Goal: Task Accomplishment & Management: Use online tool/utility

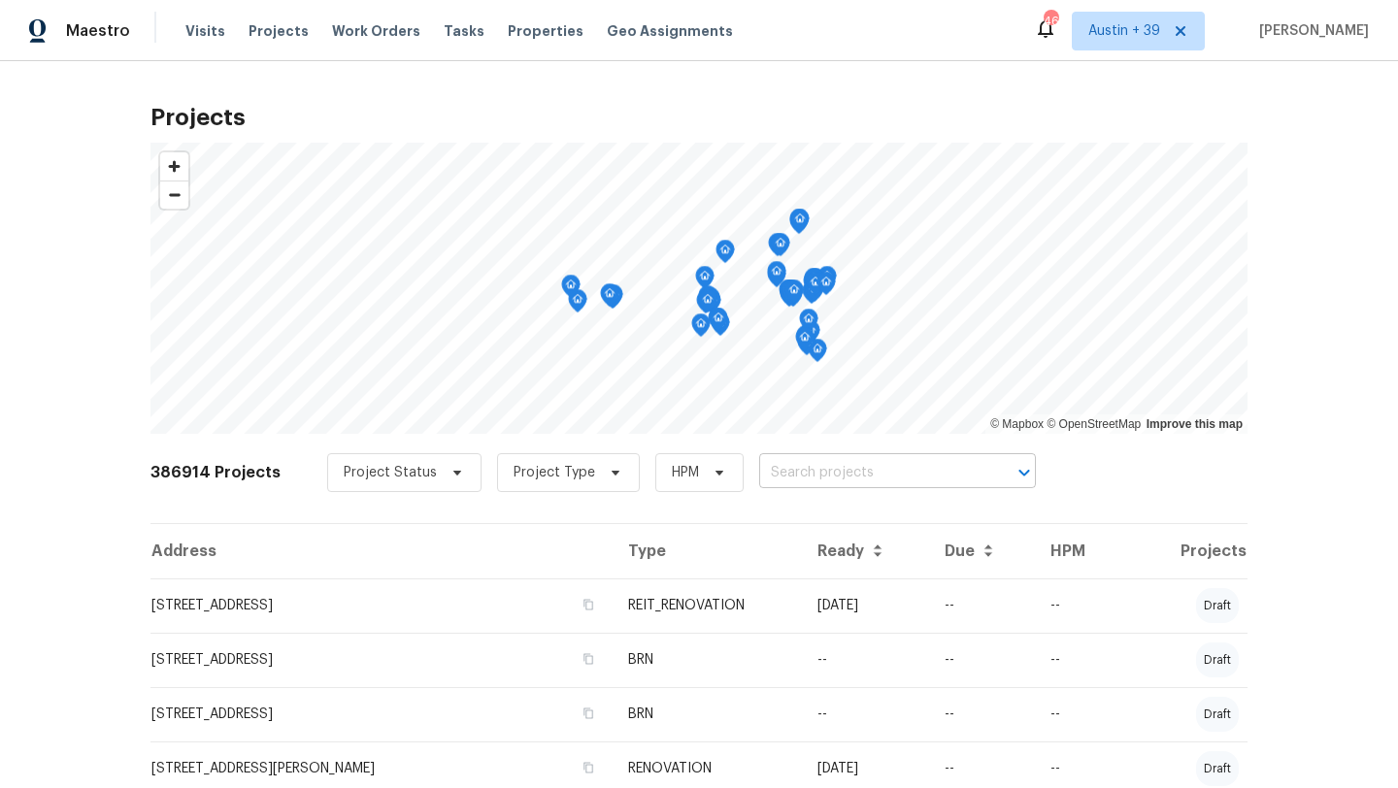
click at [771, 481] on input "text" at bounding box center [870, 473] width 222 height 30
paste input "107 Shore"
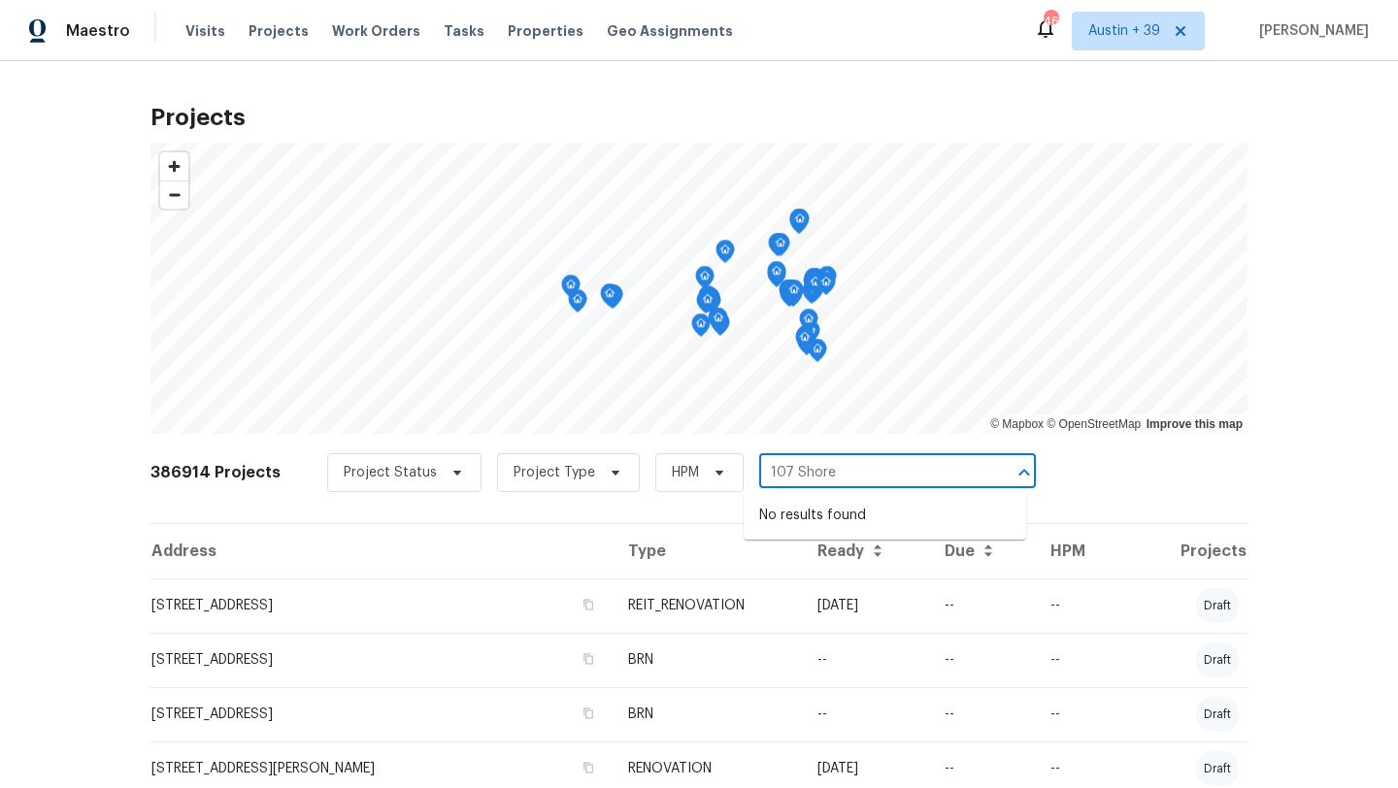
type input "107 Shore"
click at [1135, 42] on span "Austin + 39" at bounding box center [1138, 31] width 133 height 39
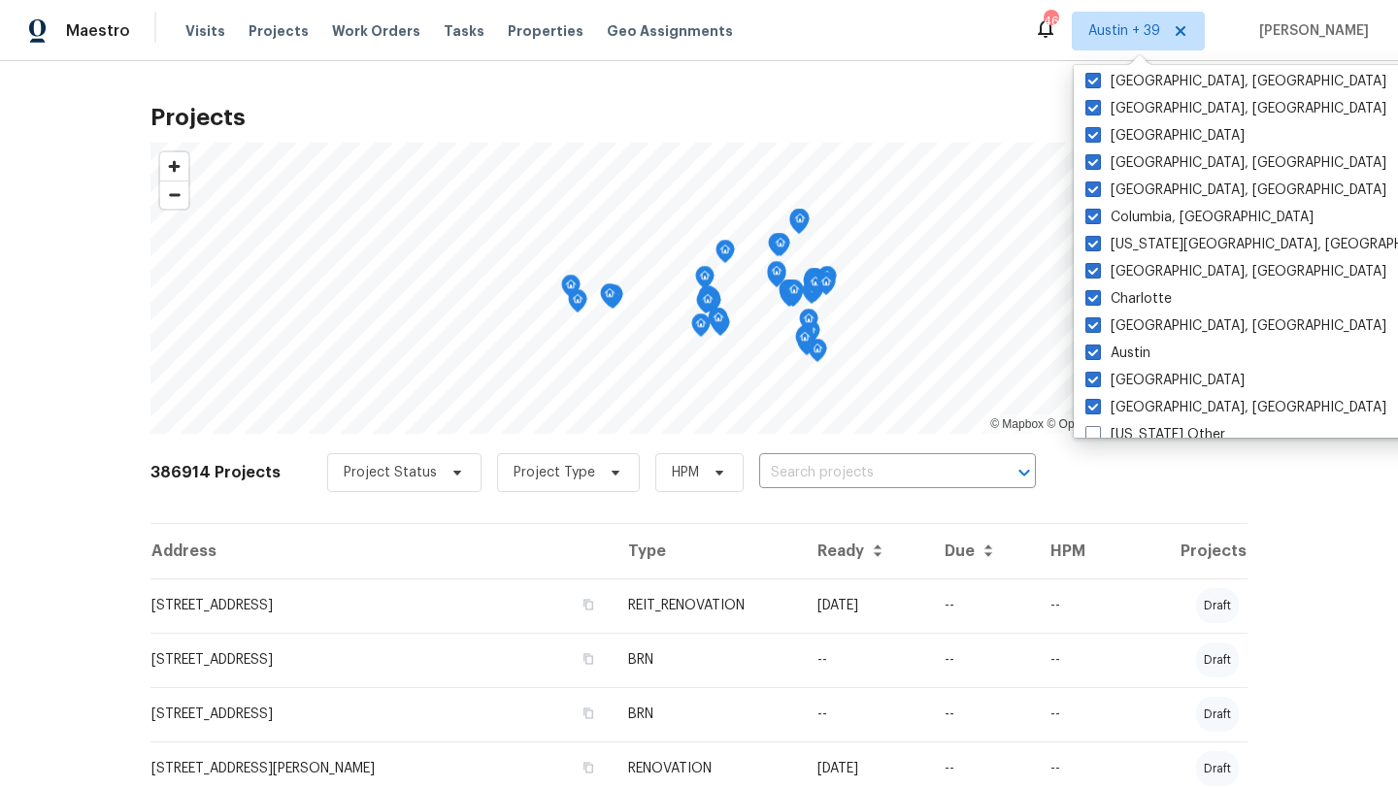
scroll to position [733, 0]
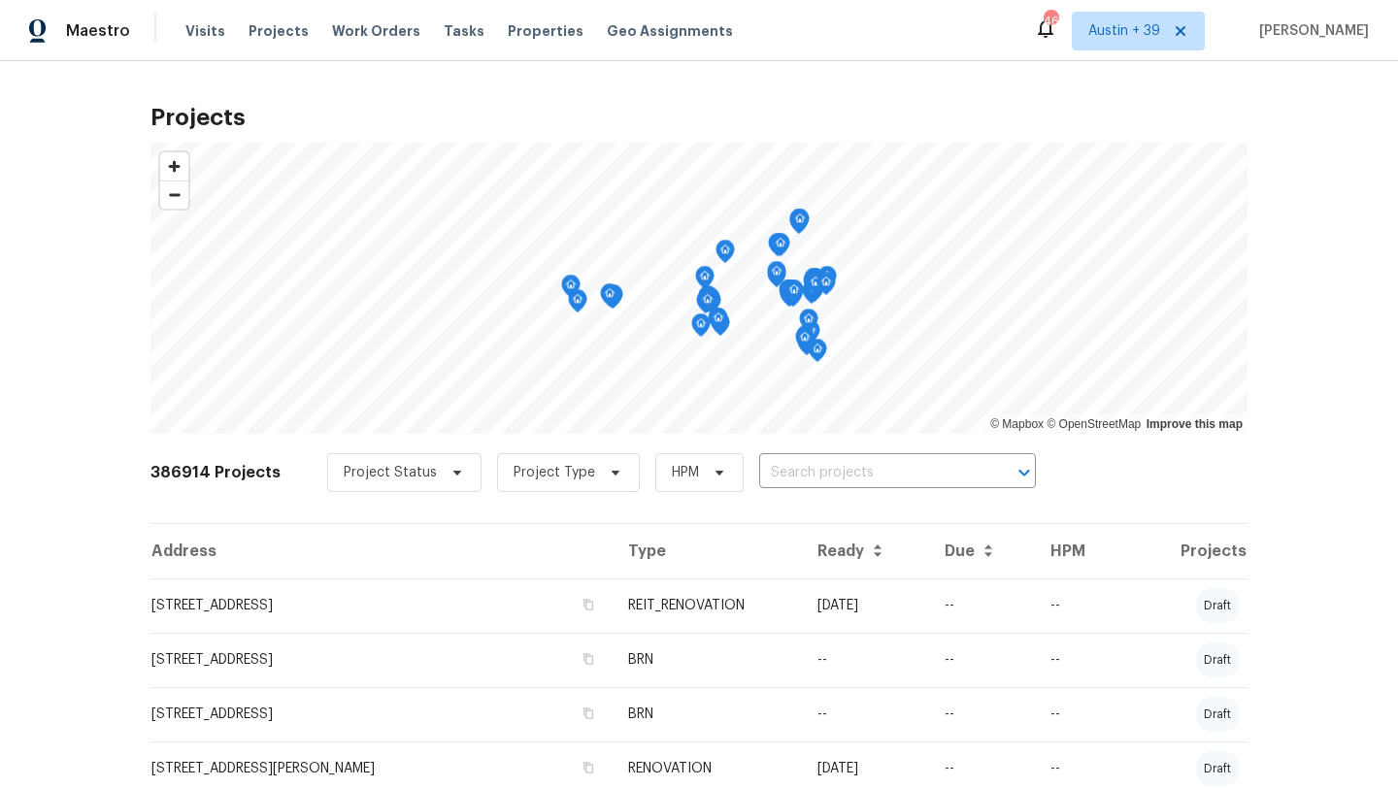
click at [876, 83] on div "Projects © Mapbox © OpenStreetMap Improve this map 386914 Projects Project Stat…" at bounding box center [699, 424] width 1398 height 727
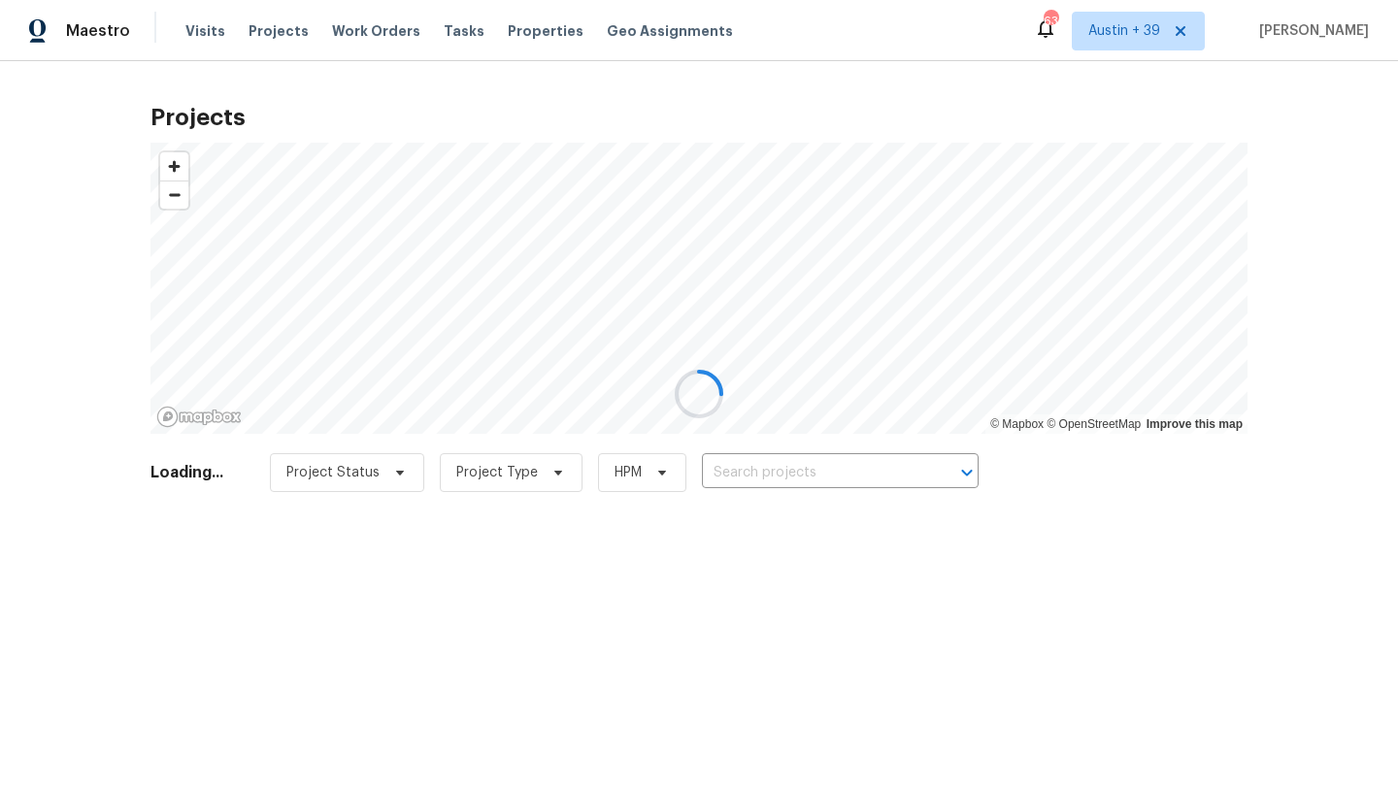
click at [795, 458] on div at bounding box center [699, 394] width 1398 height 788
click at [800, 470] on div at bounding box center [699, 394] width 1398 height 788
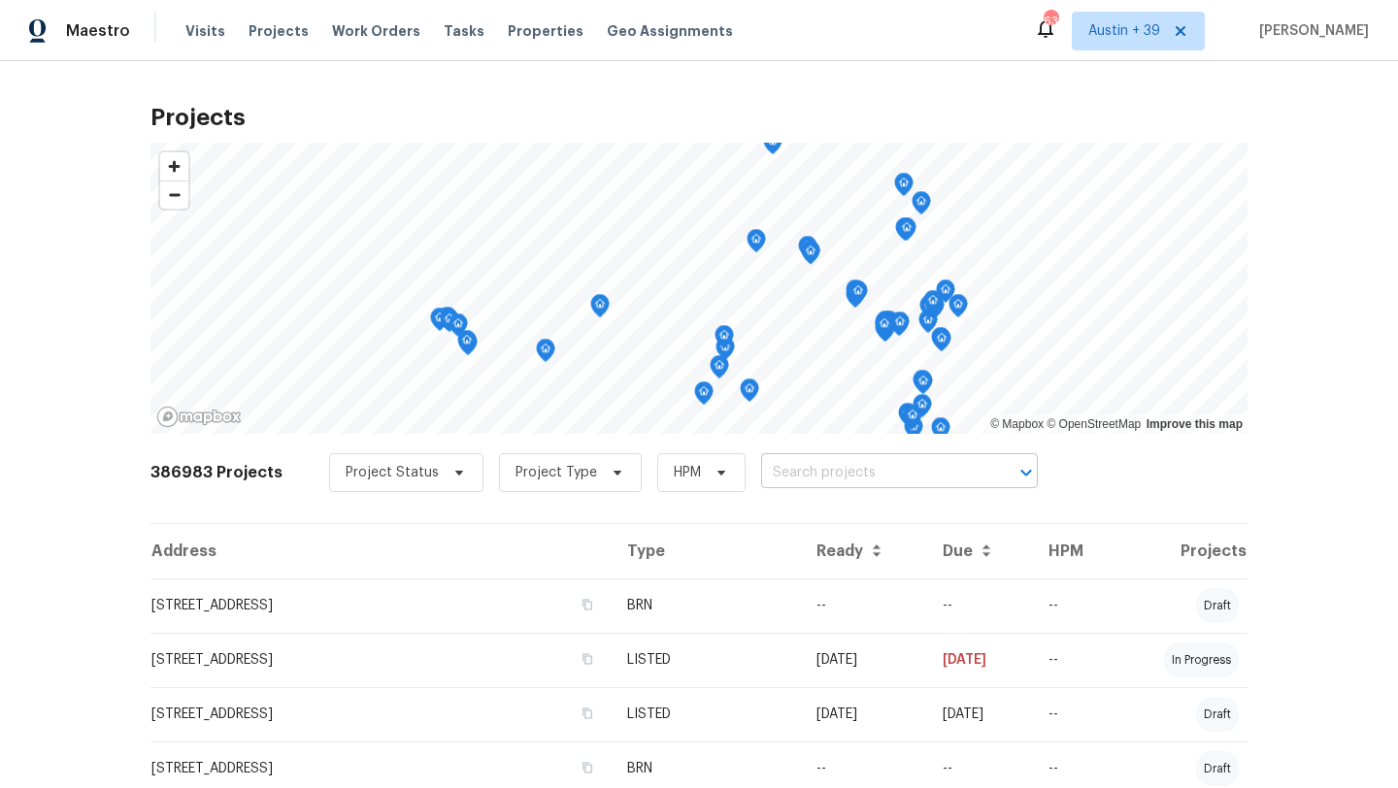
click at [846, 479] on input "text" at bounding box center [872, 473] width 222 height 30
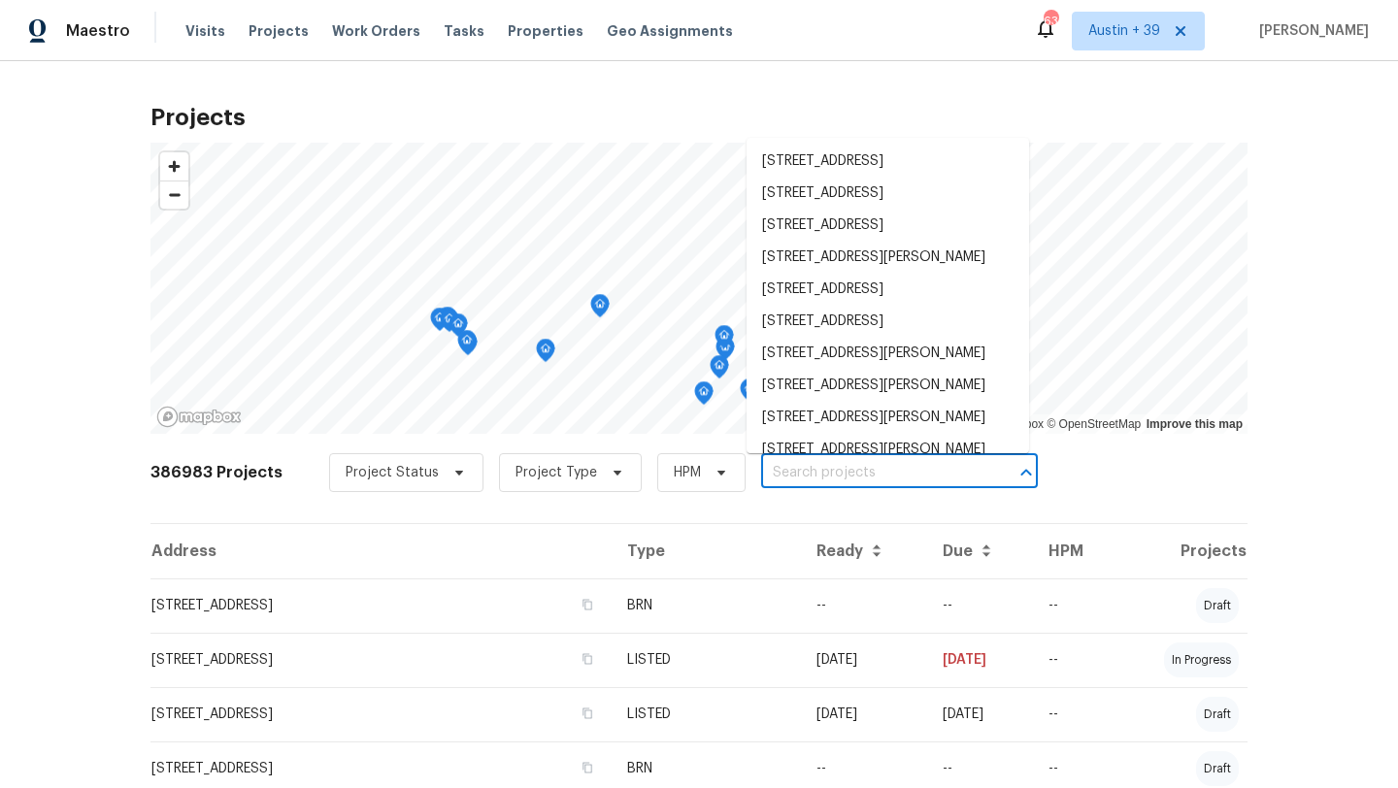
paste input "107 Shore"
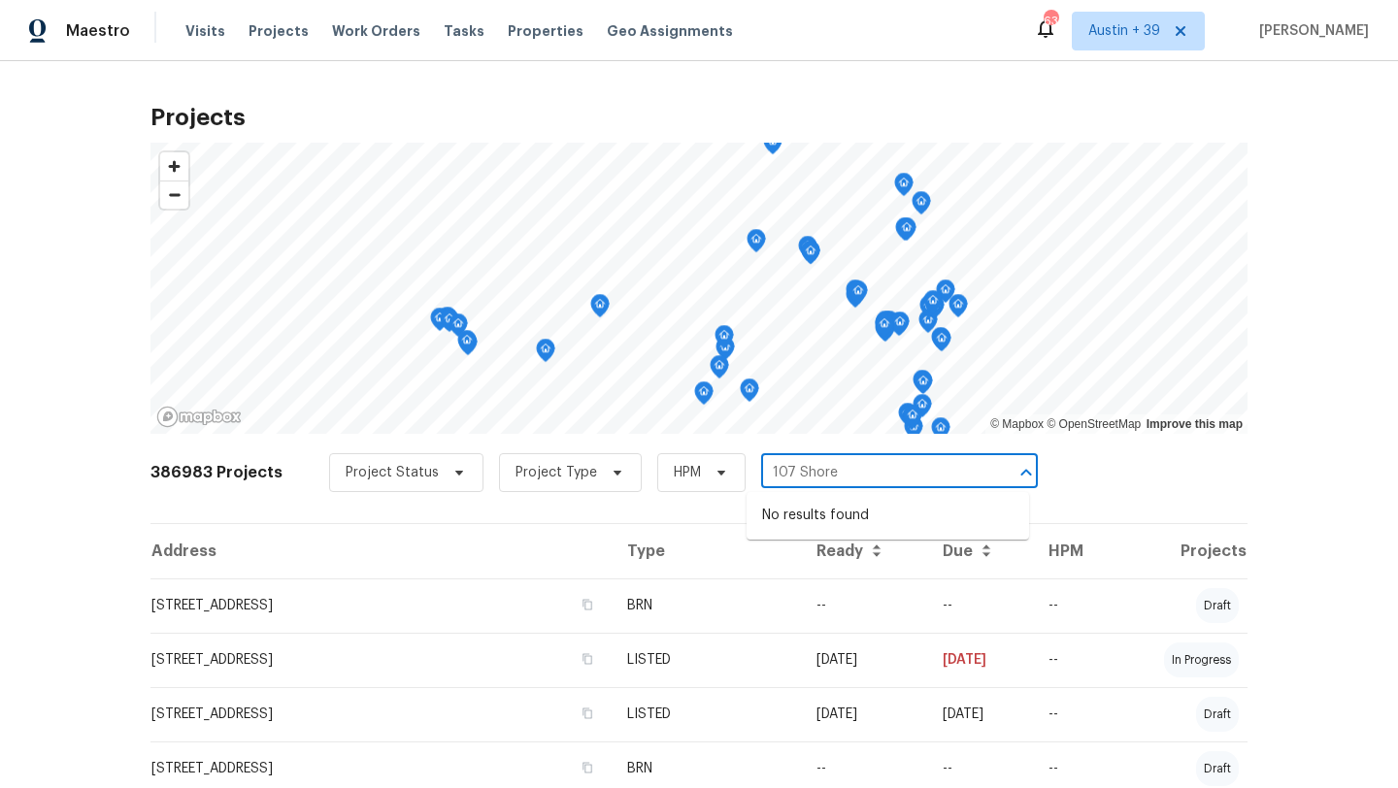
type input "107 Shore"
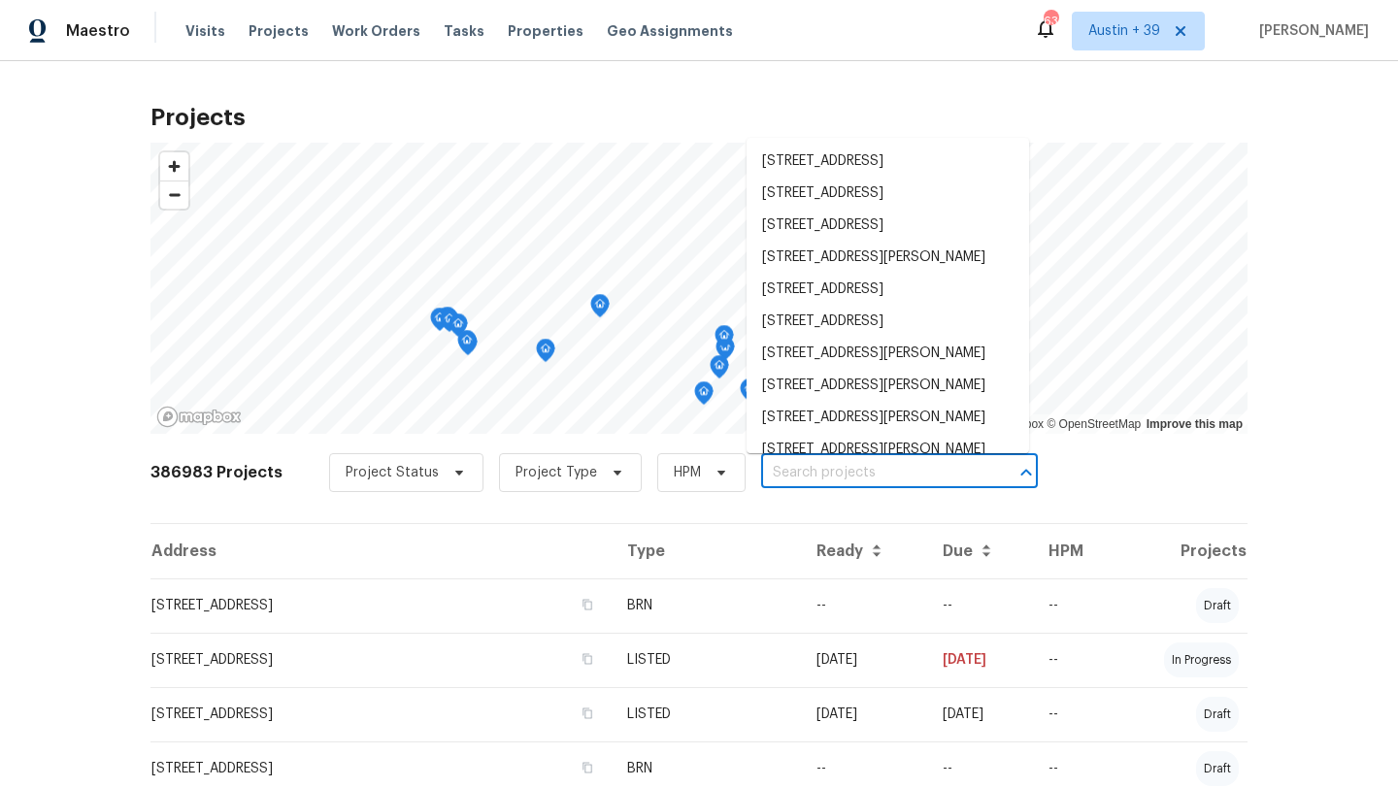
click at [769, 470] on input "text" at bounding box center [872, 473] width 222 height 30
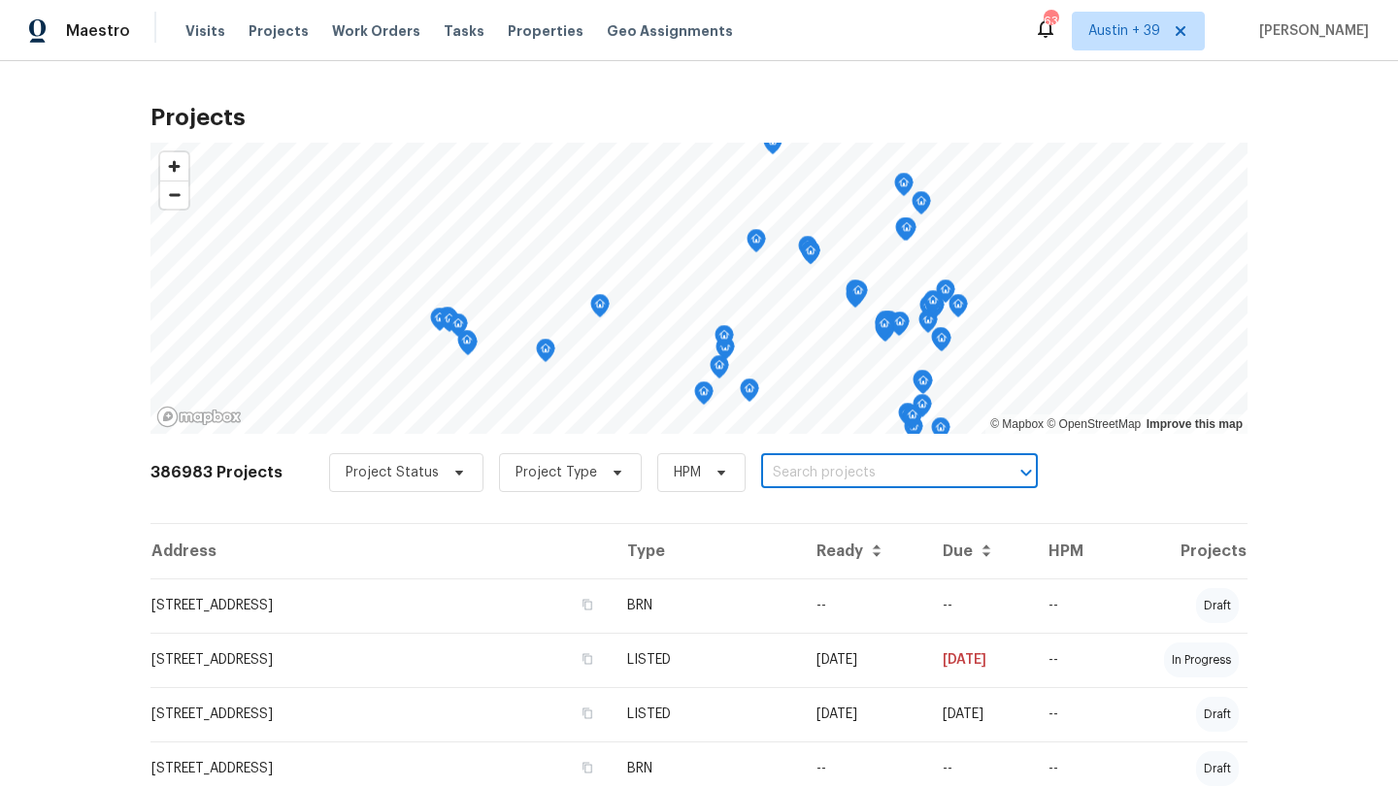
paste input "423 Sunset"
type input "423 Sunset"
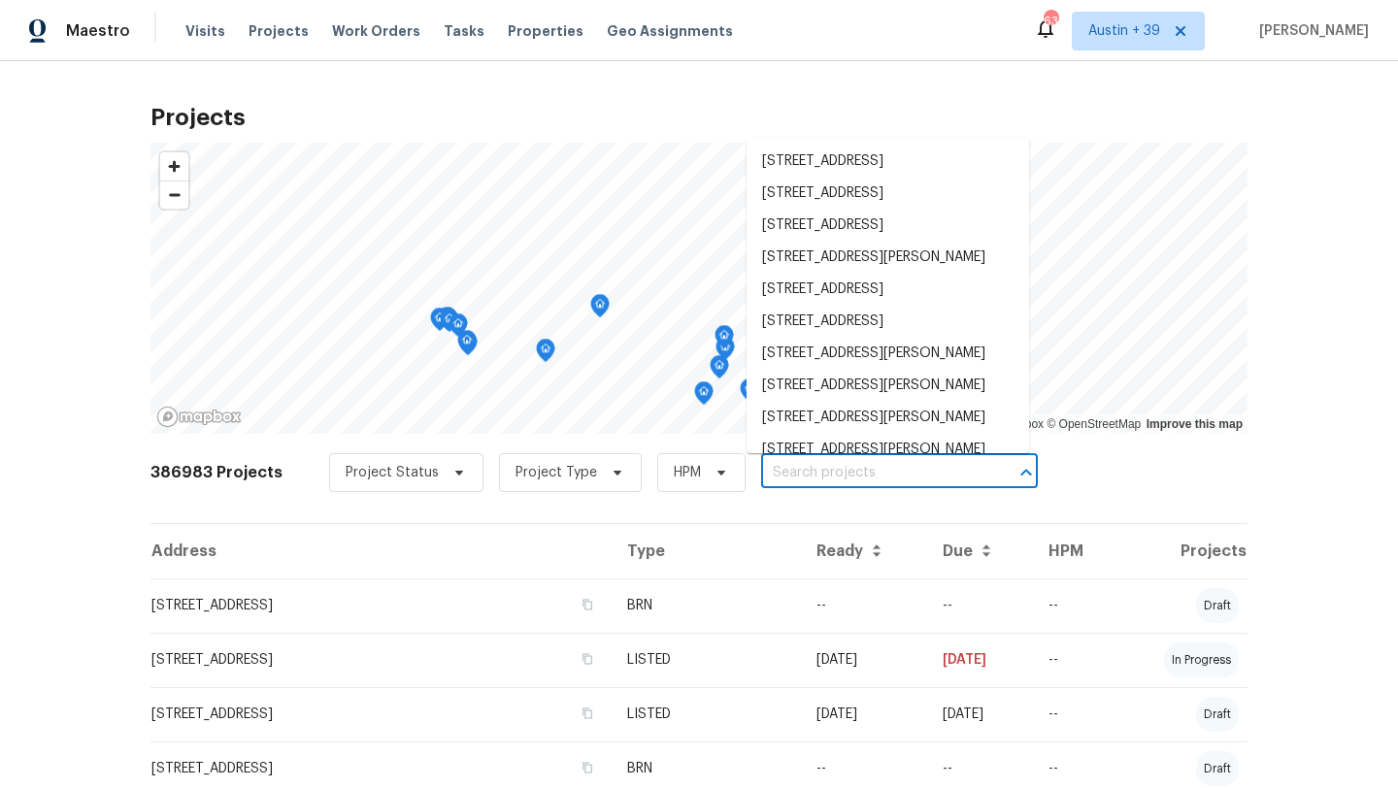
click at [836, 481] on input "text" at bounding box center [872, 473] width 222 height 30
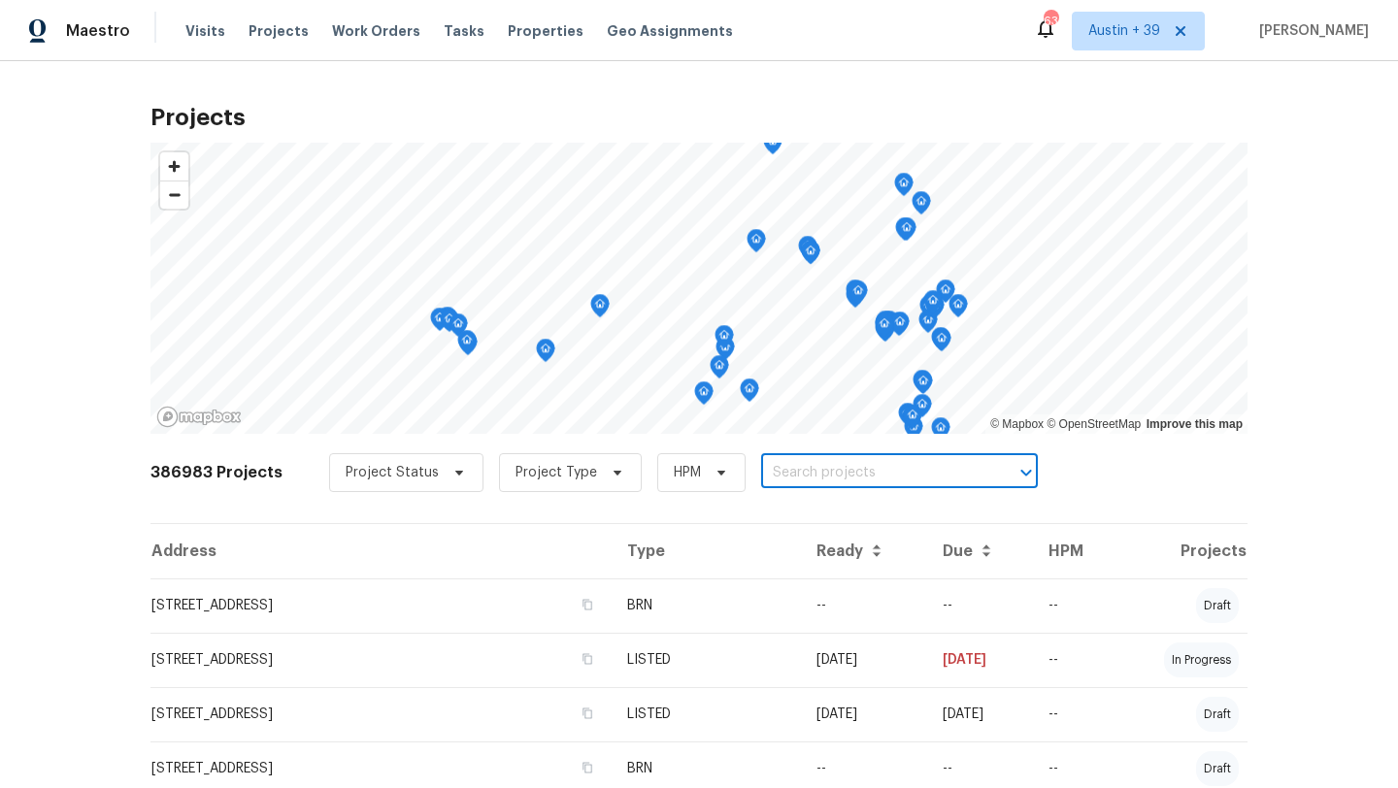
paste input "209 Pecos"
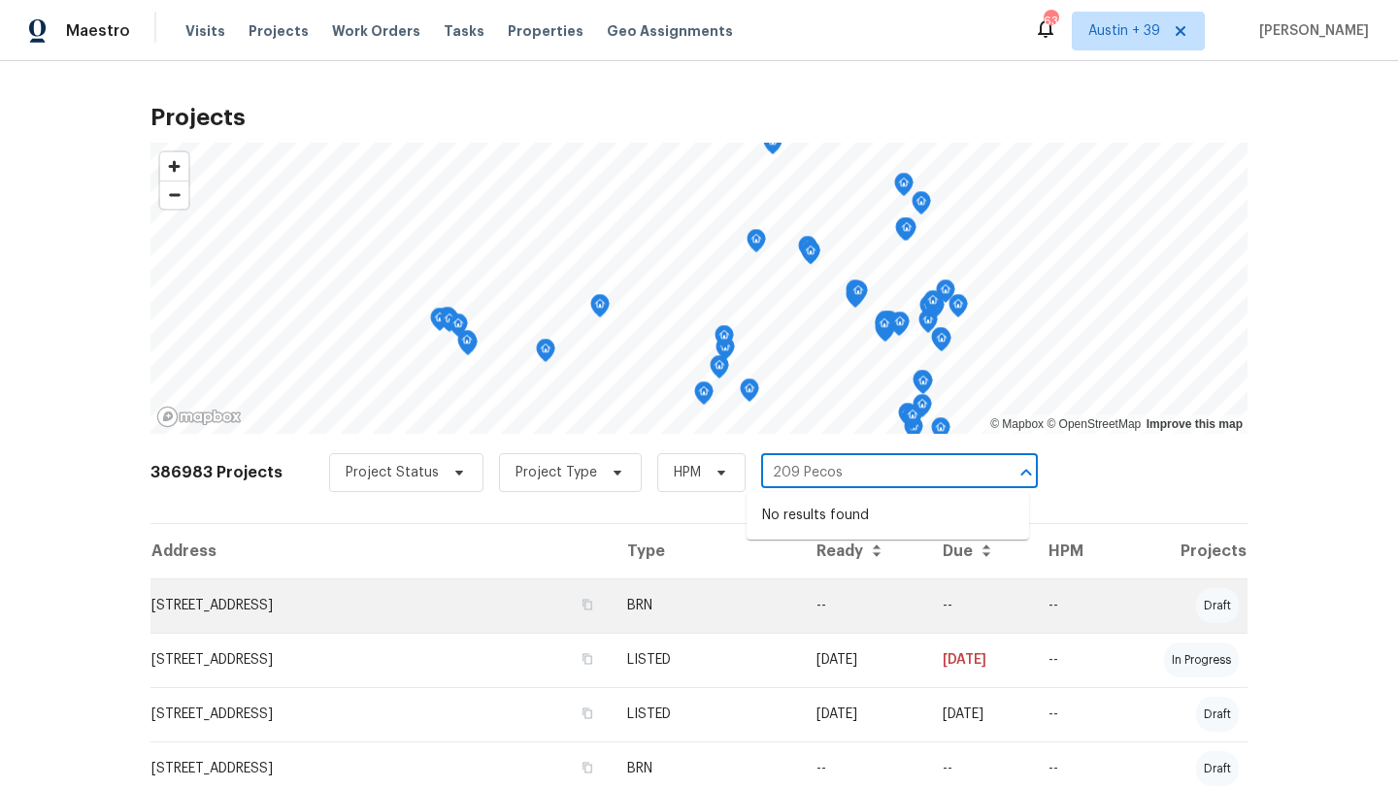
type input "209 Pecos"
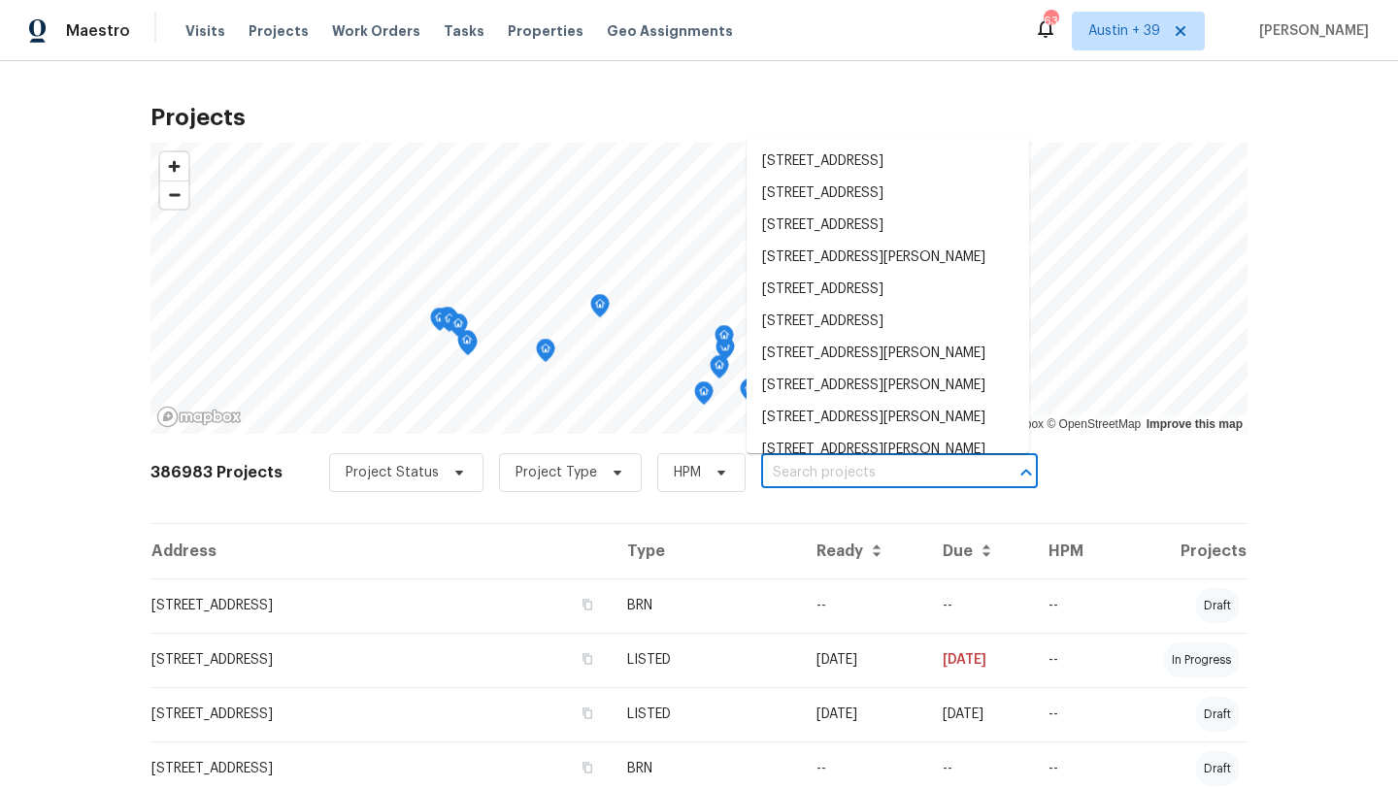
click at [940, 473] on input "text" at bounding box center [872, 473] width 222 height 30
paste input "6613 Bent"
type input "6613 Bent"
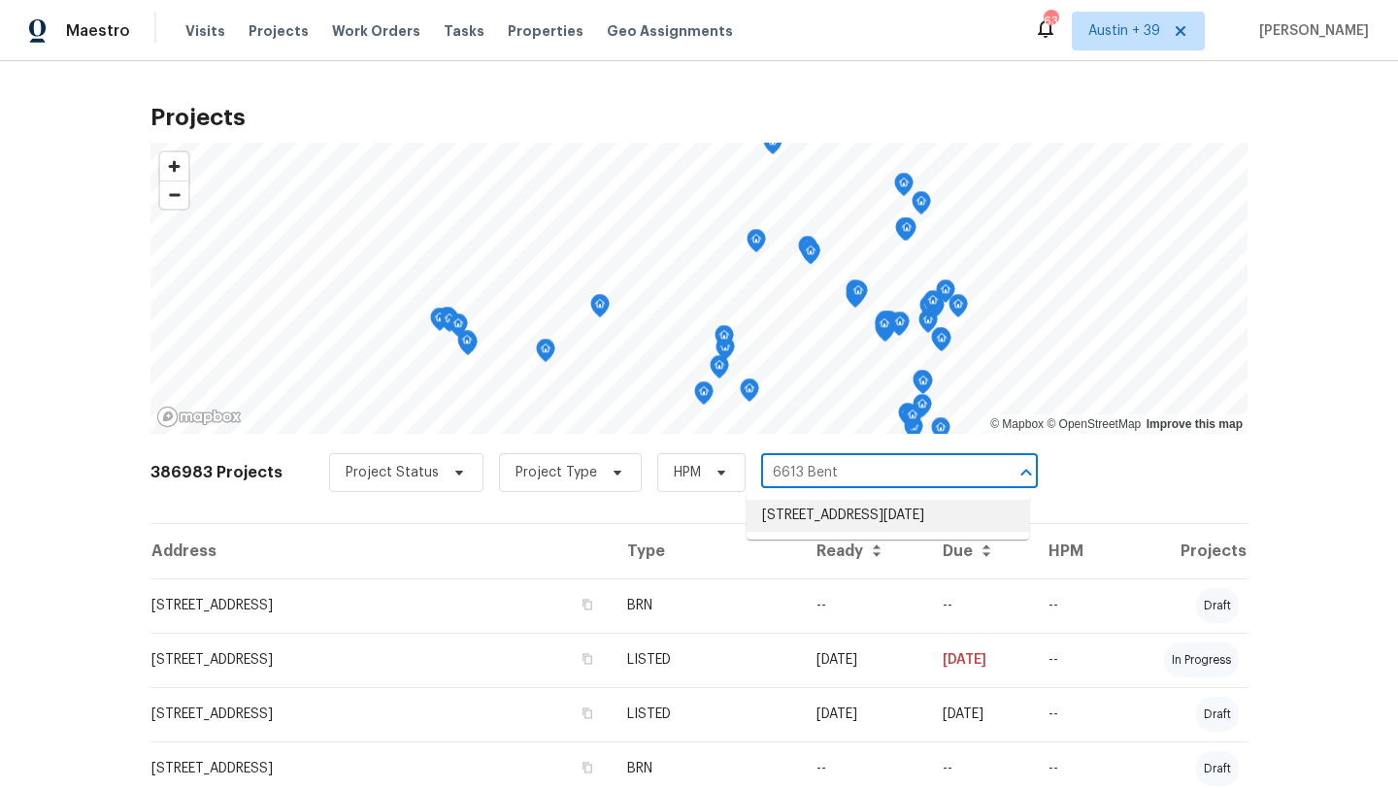
click at [911, 528] on li "[STREET_ADDRESS][DATE]" at bounding box center [888, 516] width 283 height 32
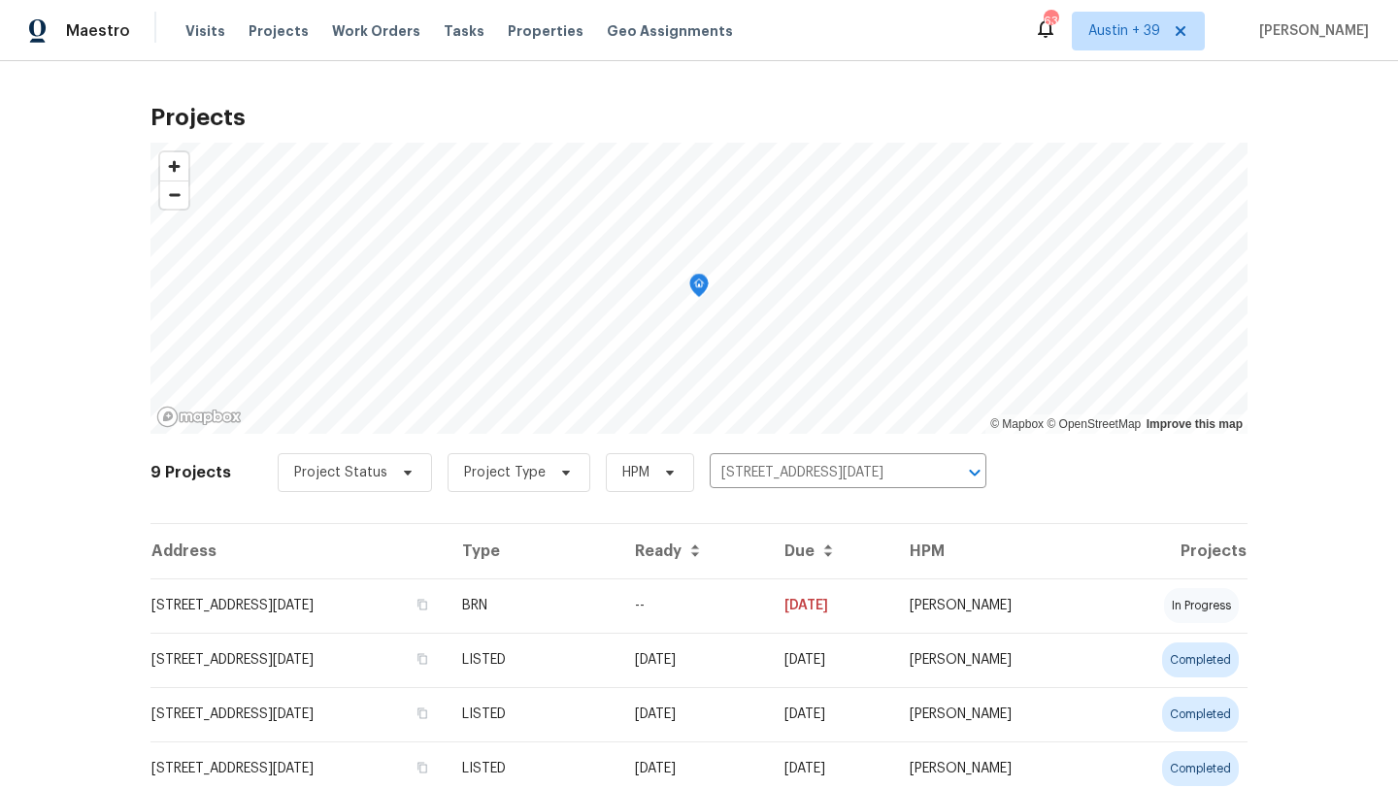
click at [317, 624] on td "[STREET_ADDRESS][DATE]" at bounding box center [298, 606] width 296 height 54
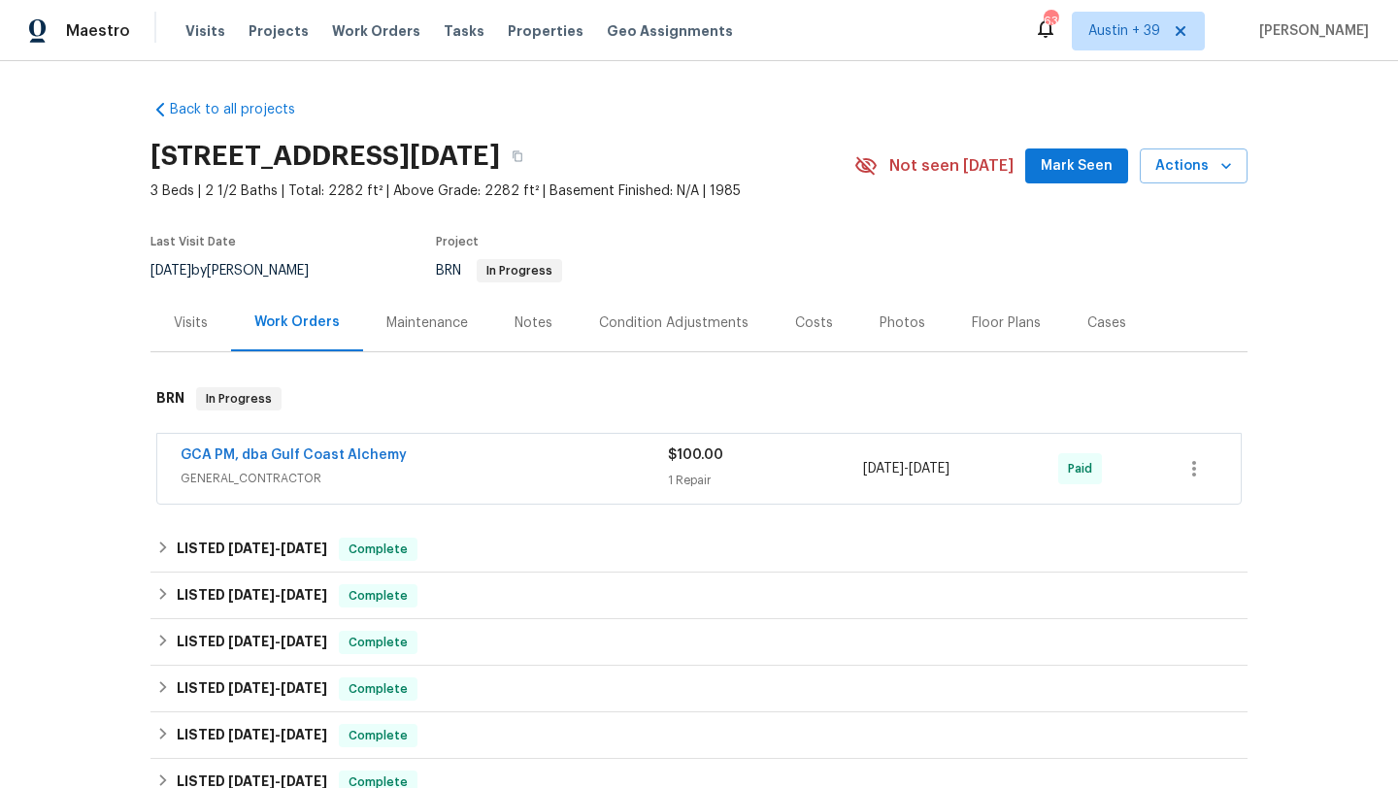
click at [208, 332] on div "Visits" at bounding box center [190, 322] width 81 height 57
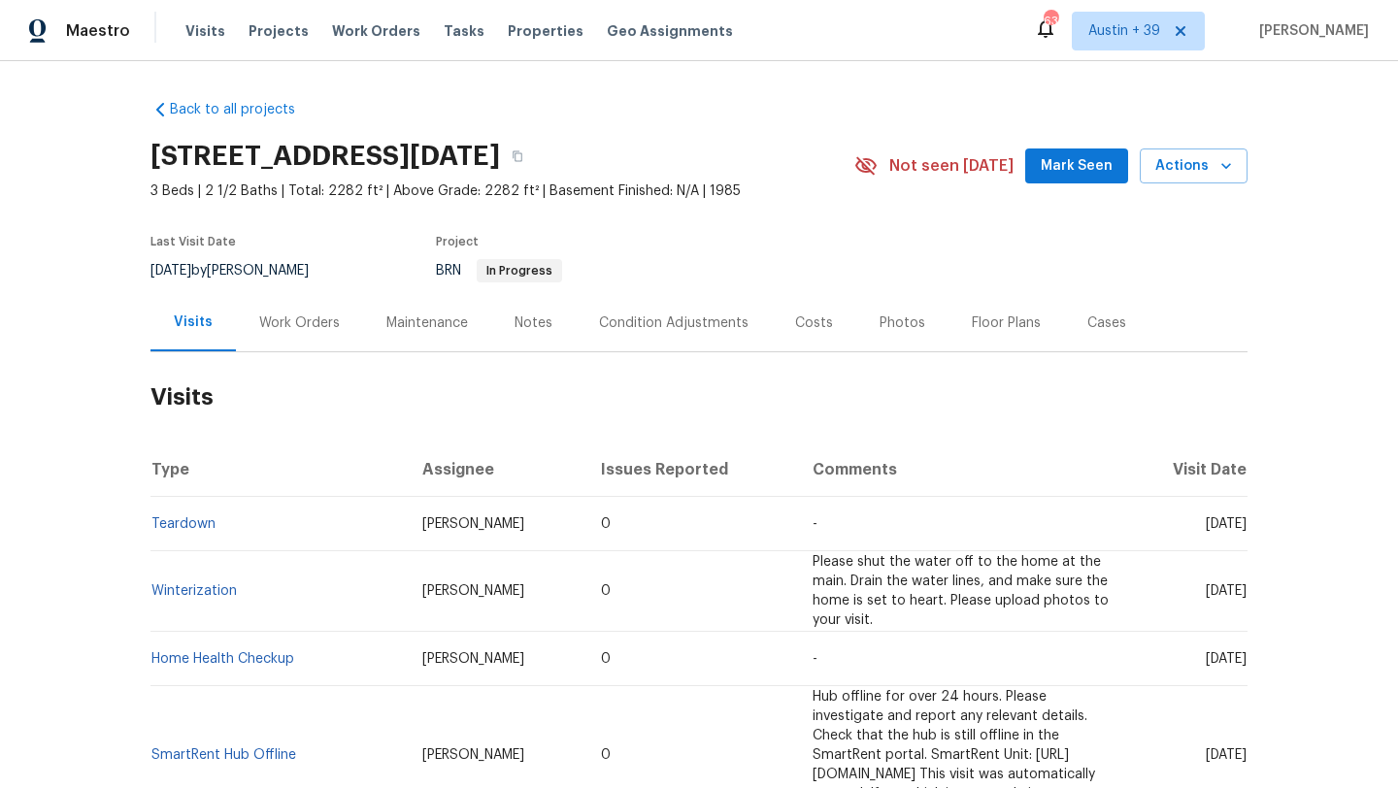
click at [325, 350] on div "Work Orders" at bounding box center [299, 322] width 127 height 57
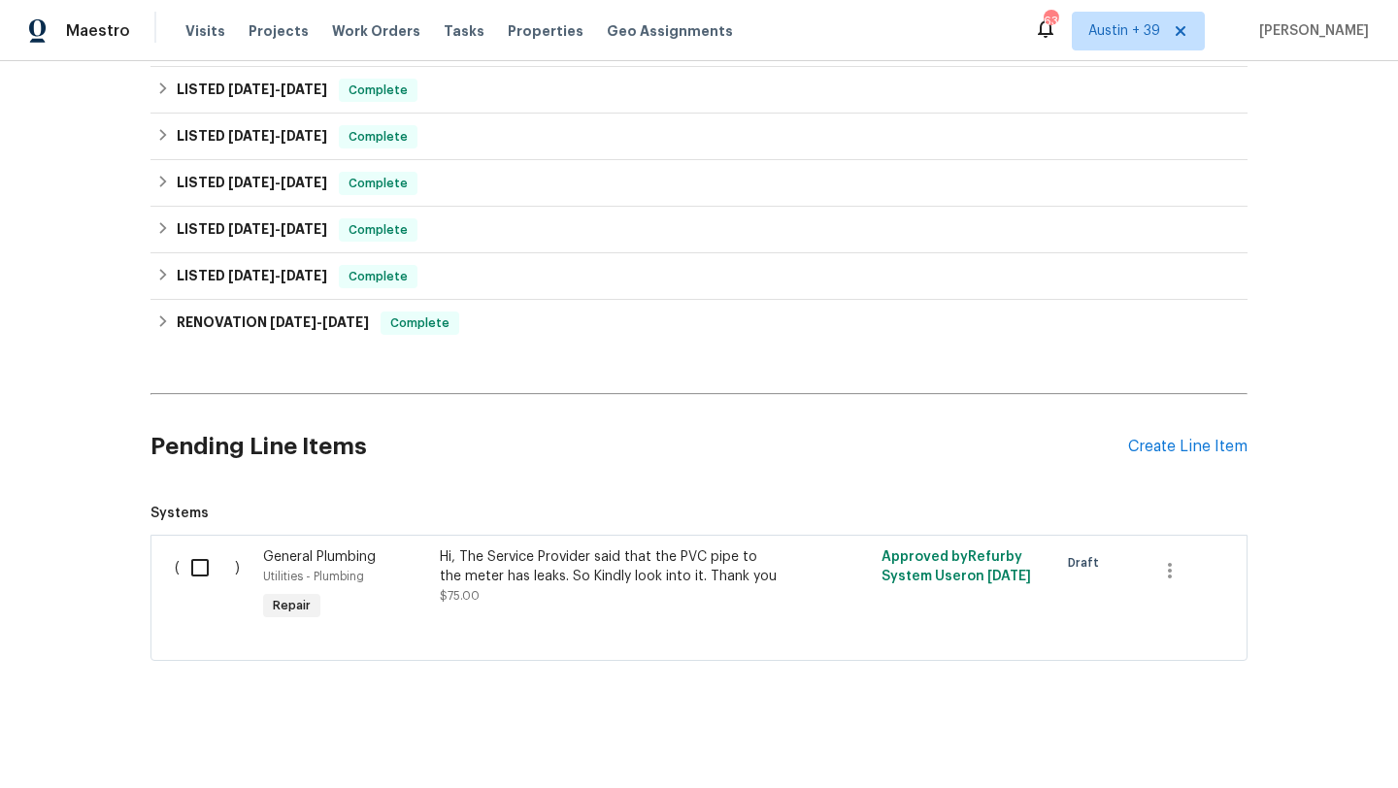
scroll to position [557, 0]
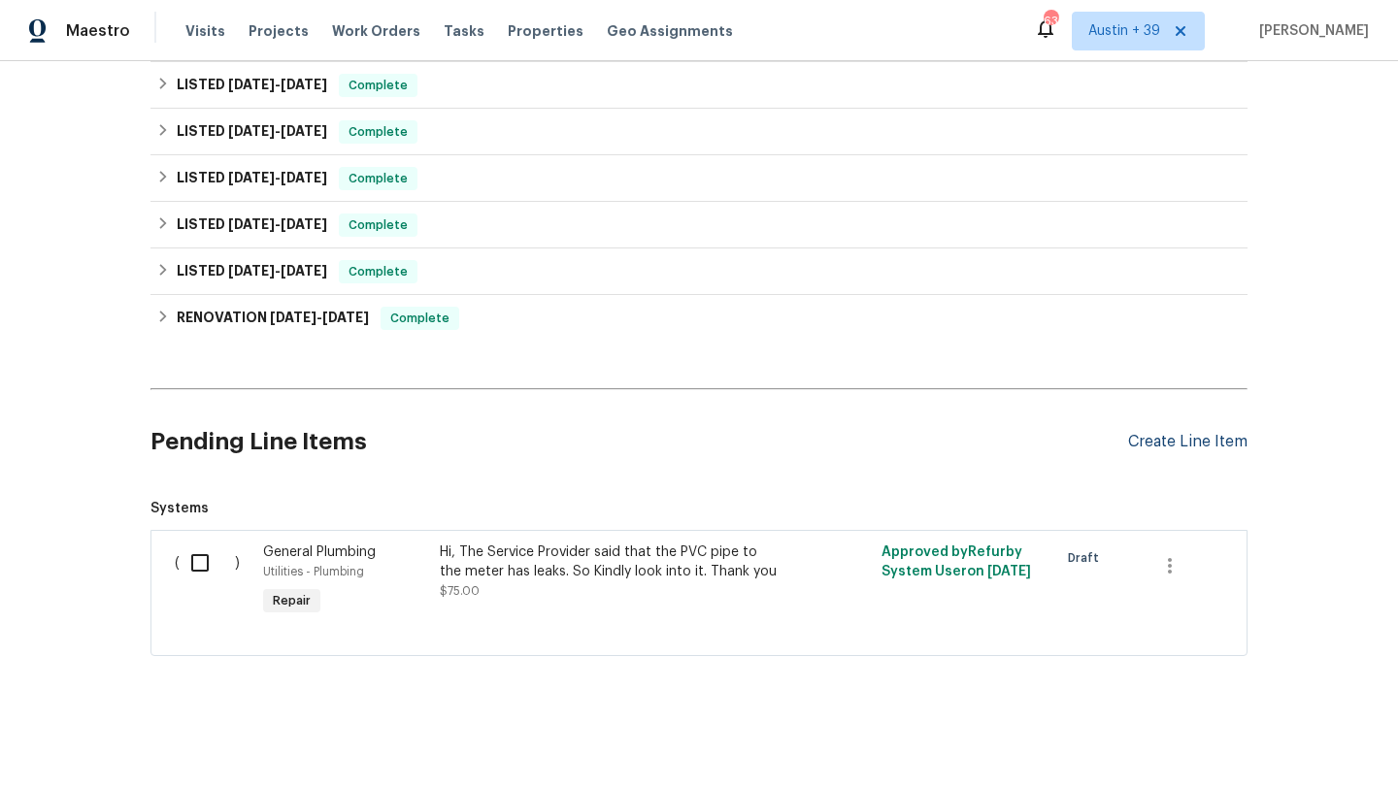
click at [1200, 434] on div "Create Line Item" at bounding box center [1187, 442] width 119 height 18
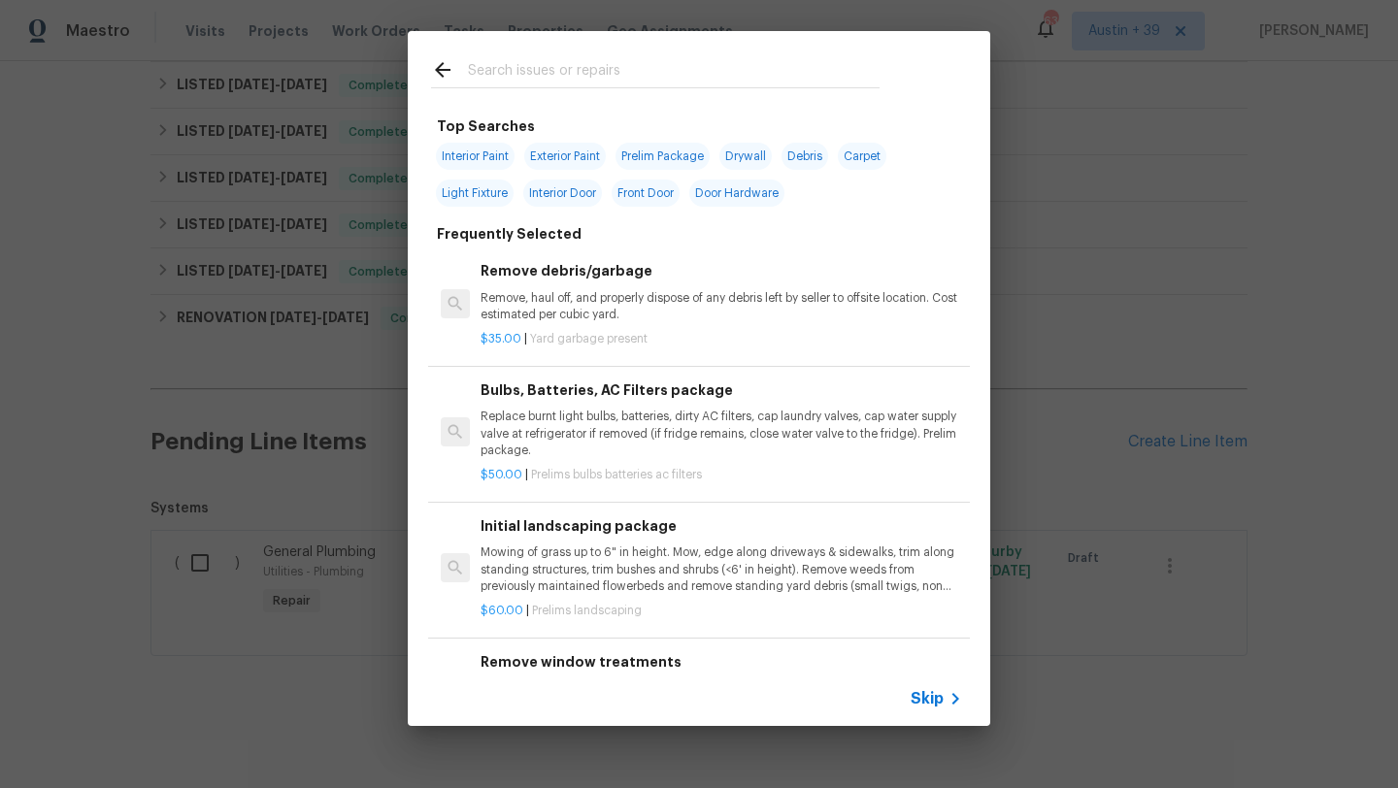
click at [934, 693] on span "Skip" at bounding box center [927, 698] width 33 height 19
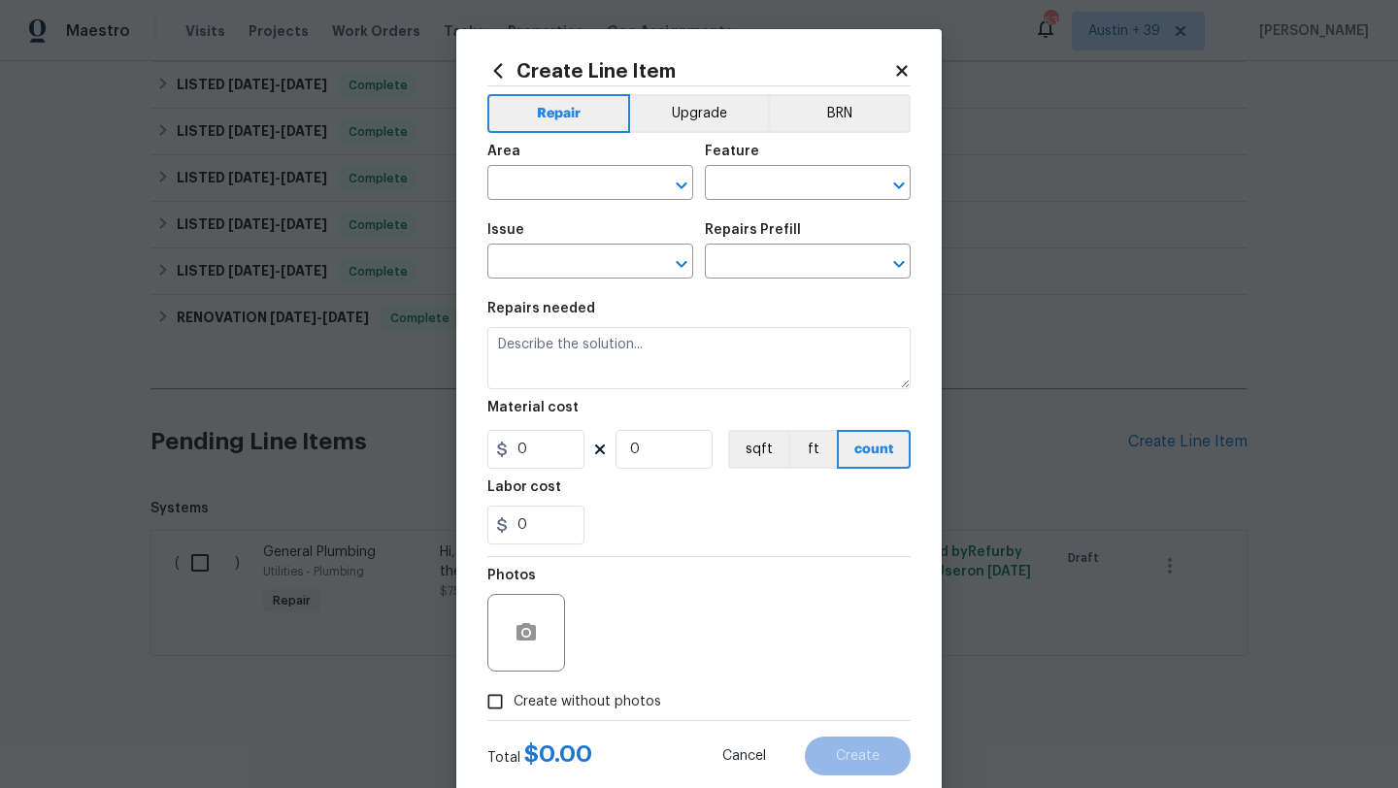
click at [602, 201] on span "Area ​" at bounding box center [590, 172] width 206 height 79
click at [601, 201] on span "Area ​" at bounding box center [590, 172] width 206 height 79
click at [601, 192] on input "text" at bounding box center [562, 185] width 151 height 30
click at [623, 223] on li "In-ground pool / Spa" at bounding box center [590, 229] width 206 height 32
type input "In-ground pool / Spa"
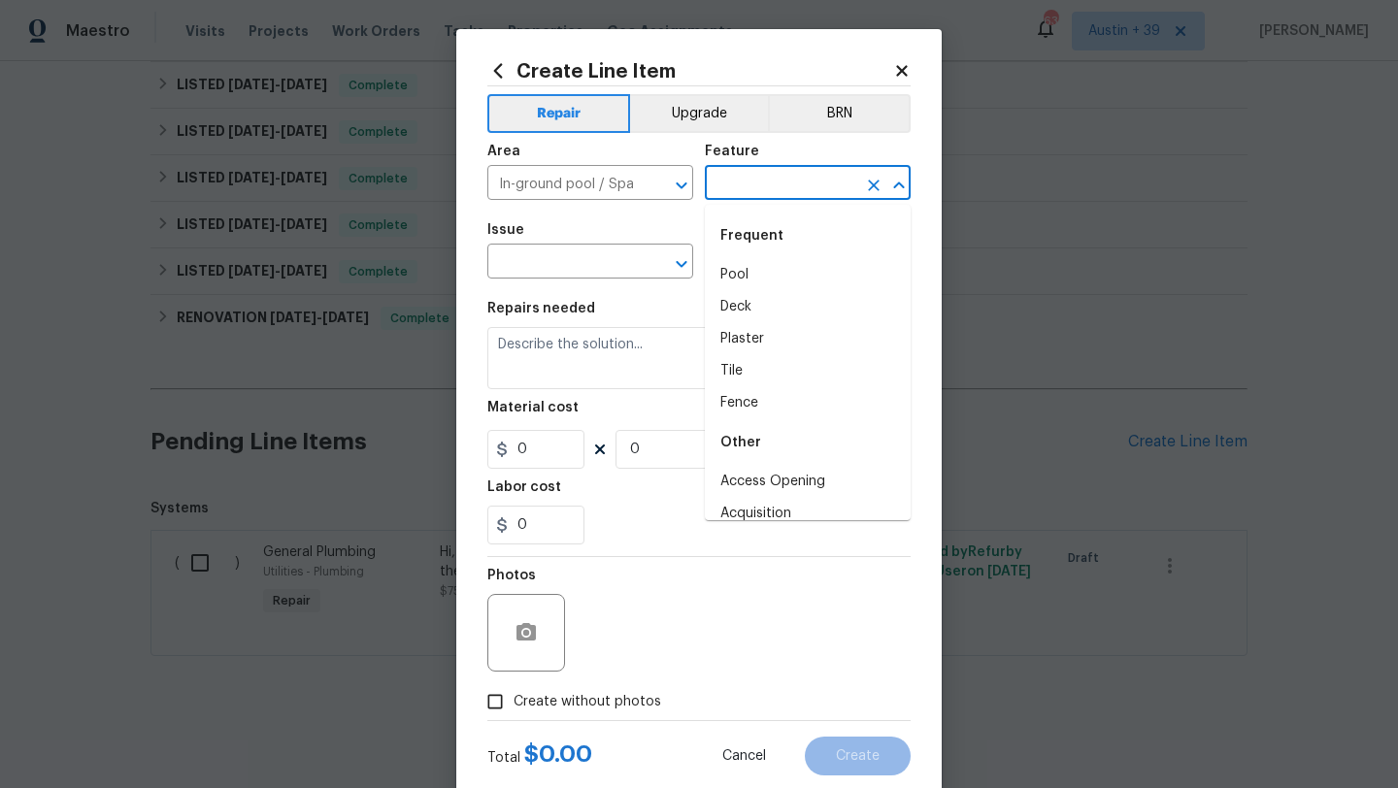
click at [764, 175] on input "text" at bounding box center [780, 185] width 151 height 30
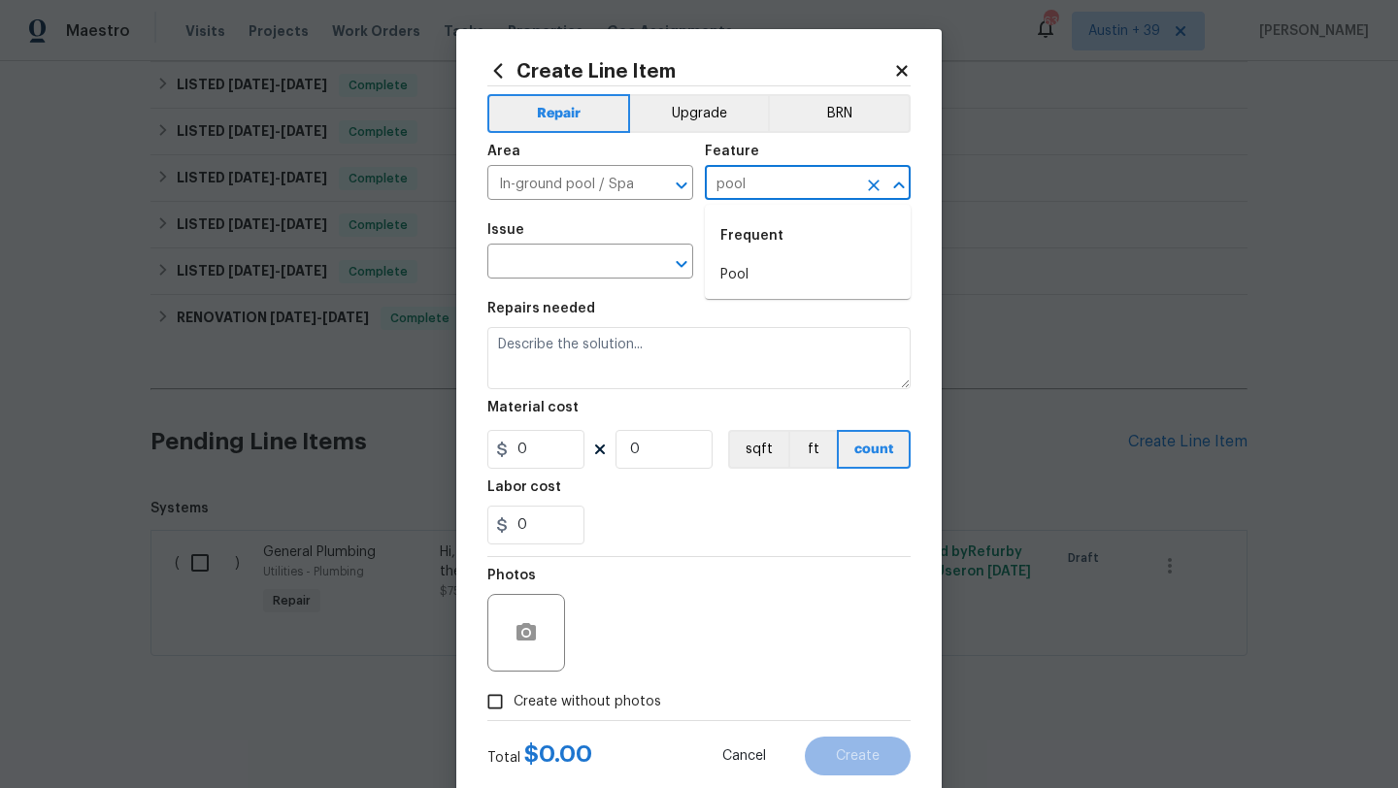
click at [800, 279] on li "Pool" at bounding box center [808, 275] width 206 height 32
type input "Pool"
click at [586, 267] on input "text" at bounding box center [562, 264] width 151 height 30
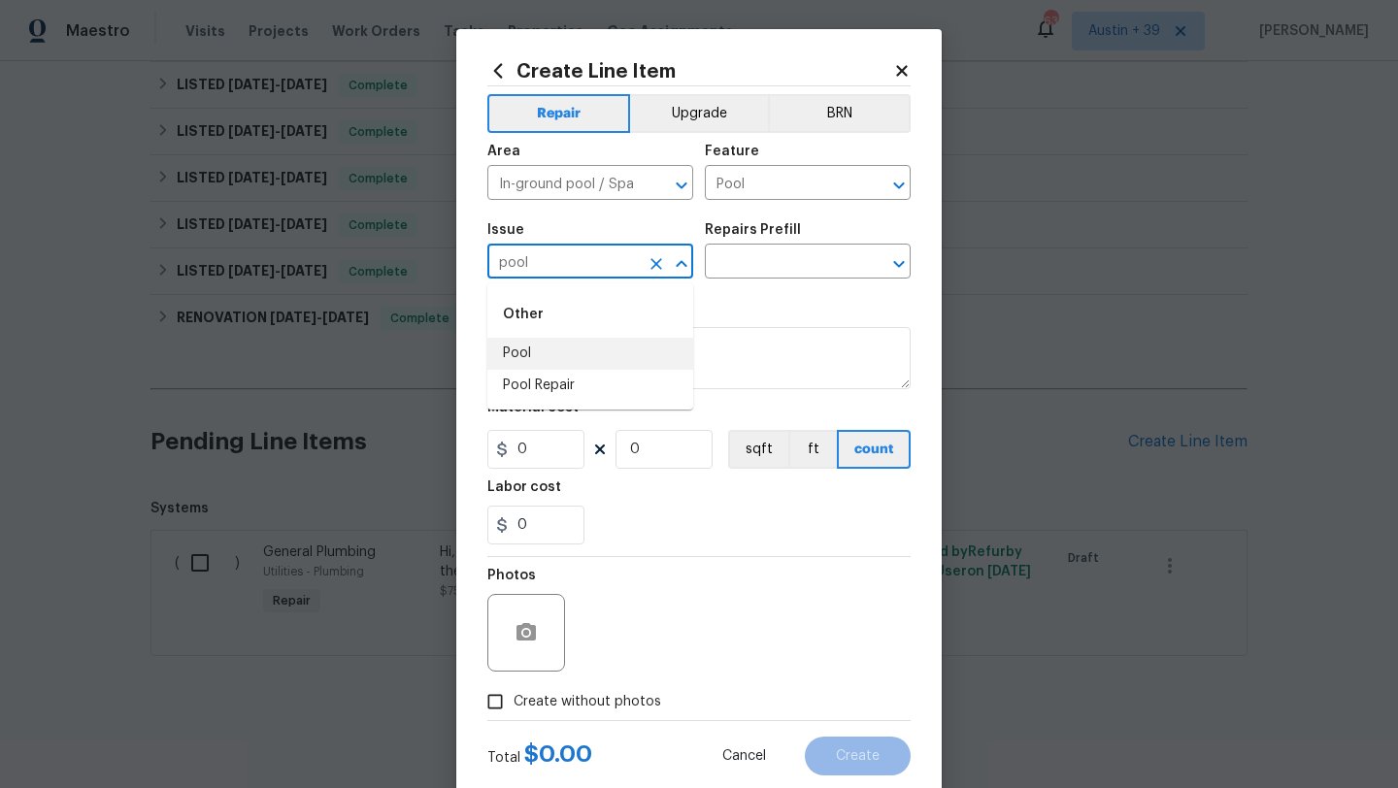
click at [622, 366] on li "Pool" at bounding box center [590, 354] width 206 height 32
type input "Pool"
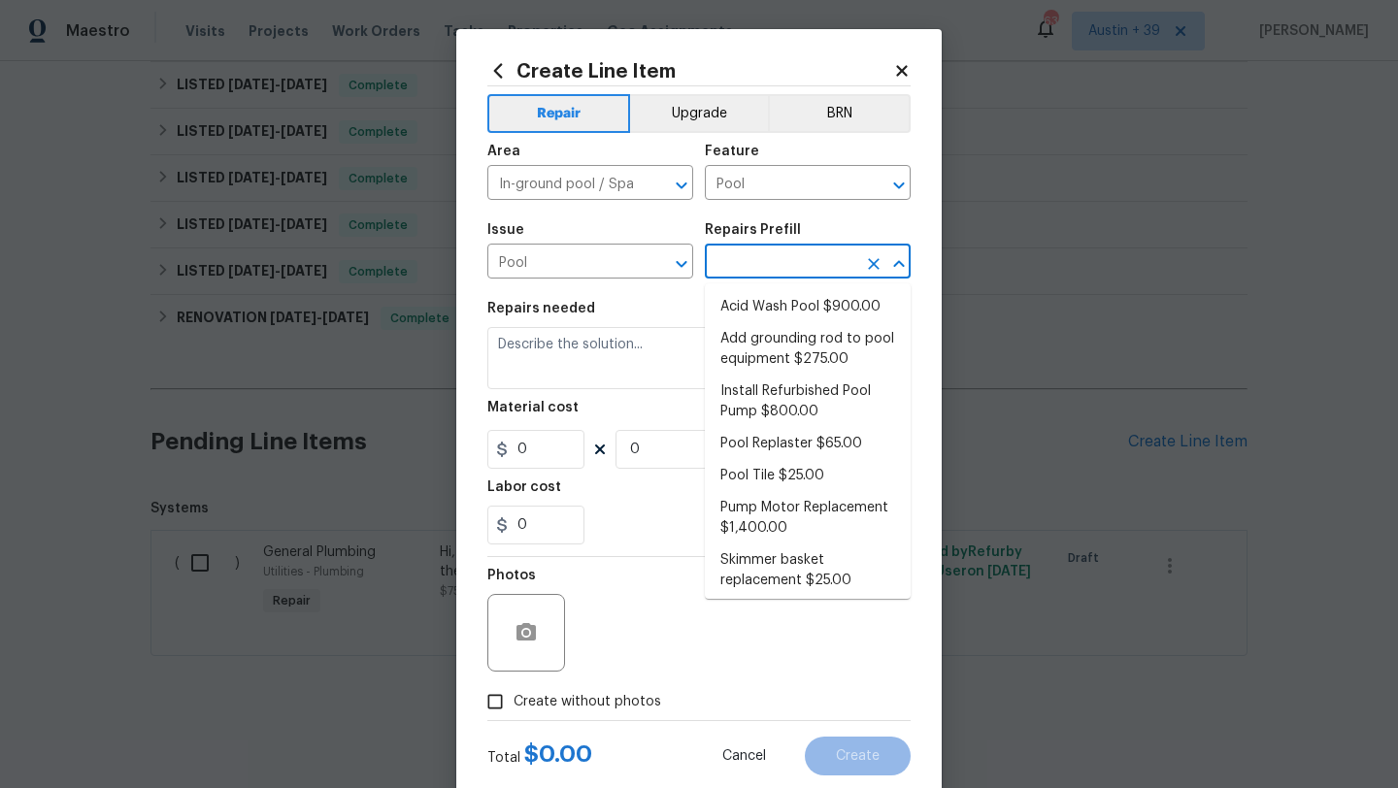
click at [764, 250] on input "text" at bounding box center [780, 264] width 151 height 30
click at [776, 583] on li "Skimmer basket replacement $25.00" at bounding box center [808, 571] width 206 height 52
type textarea "Replace damaged or missing skimmer basket."
type input "1"
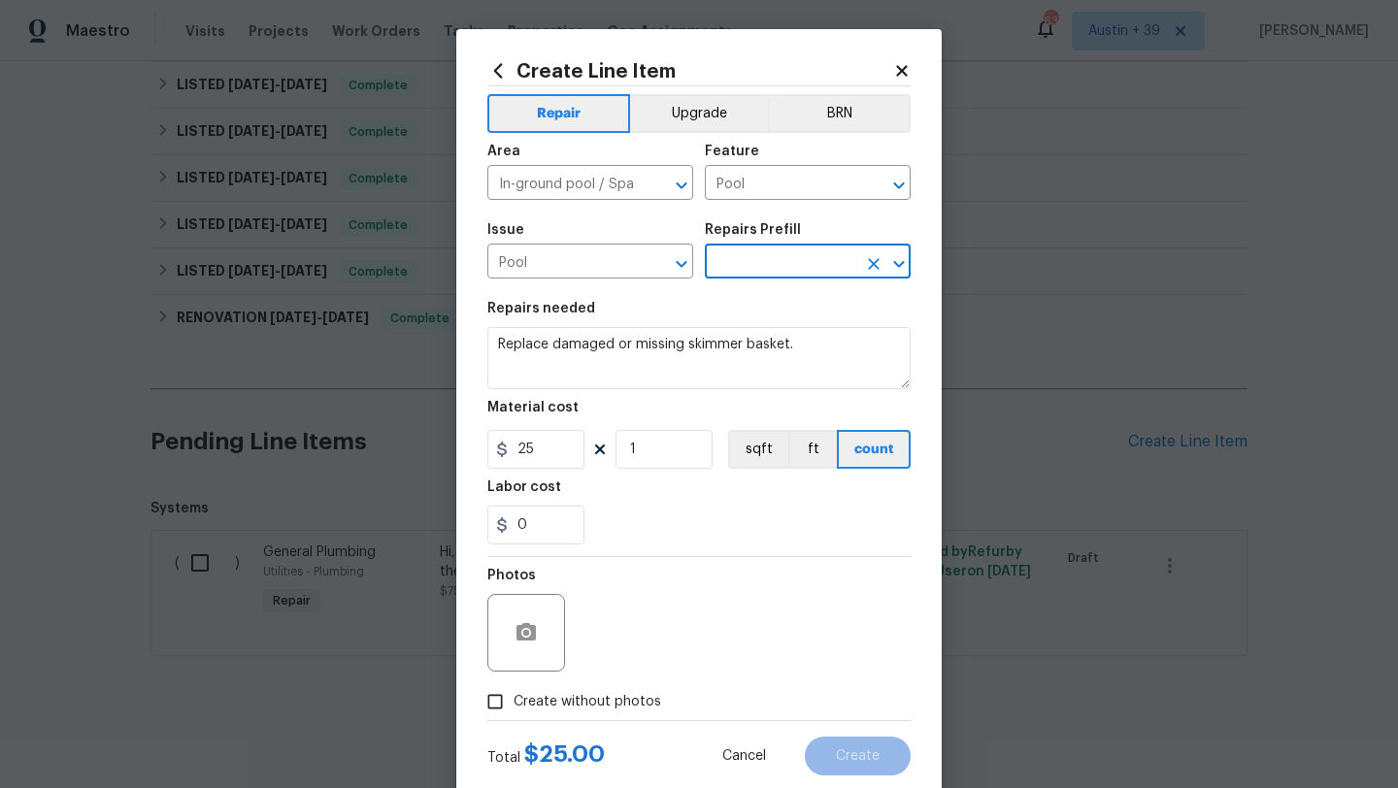
type input "Skimmer basket replacement $25.00"
type input "25"
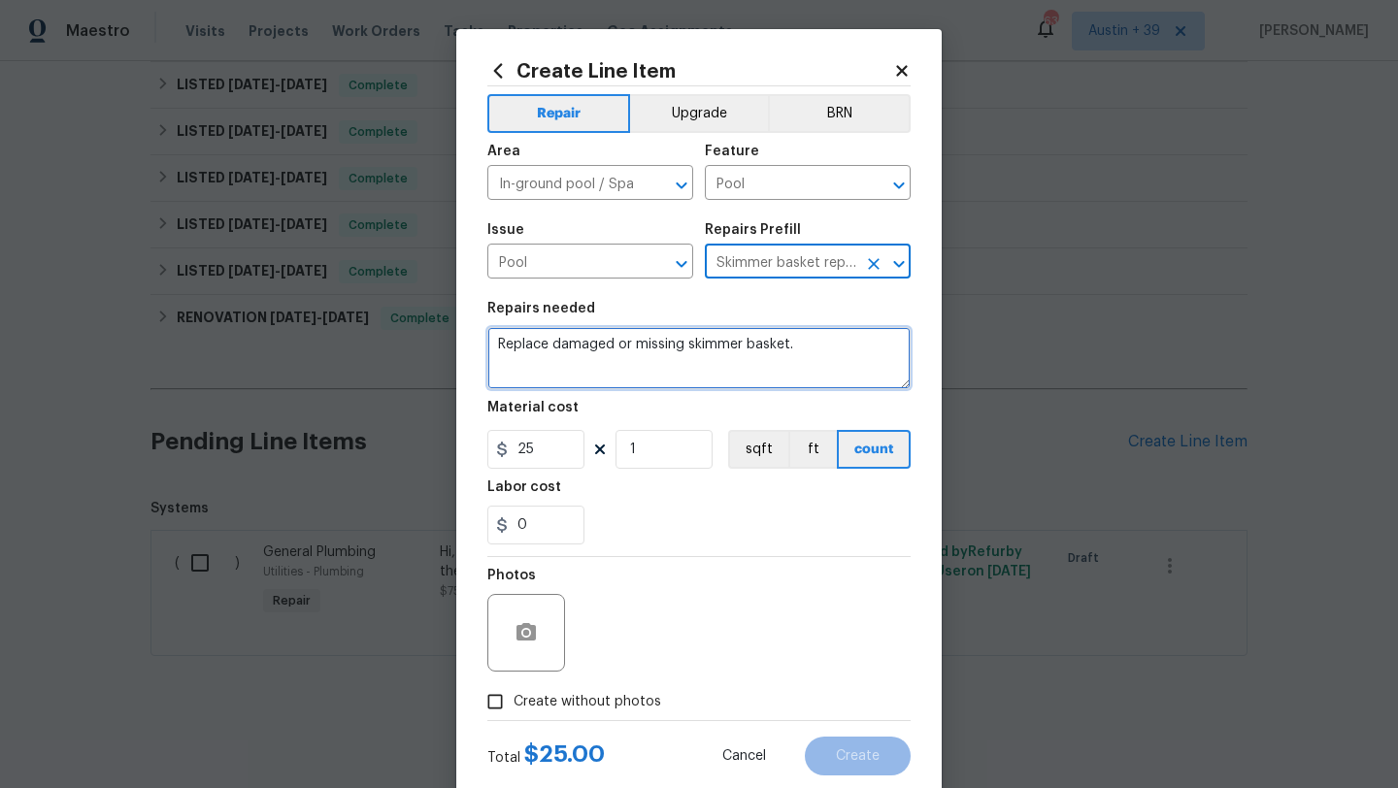
click at [660, 364] on textarea "Replace damaged or missing skimmer basket." at bounding box center [698, 358] width 423 height 62
type textarea "Reimbursement for previous visits completed."
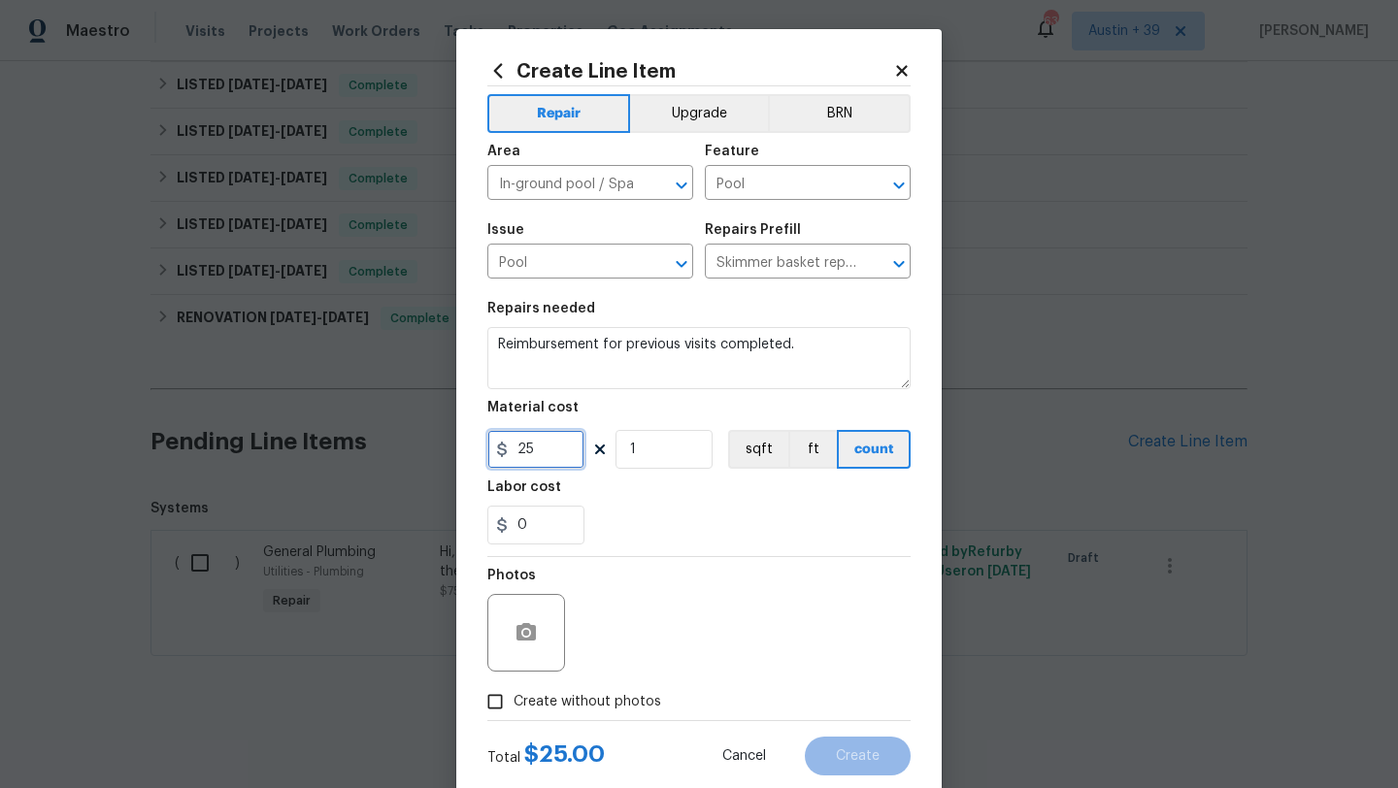
click at [531, 451] on input "25" at bounding box center [535, 449] width 97 height 39
type input "1155"
click at [582, 684] on label "Create without photos" at bounding box center [569, 702] width 184 height 37
click at [514, 684] on input "Create without photos" at bounding box center [495, 702] width 37 height 37
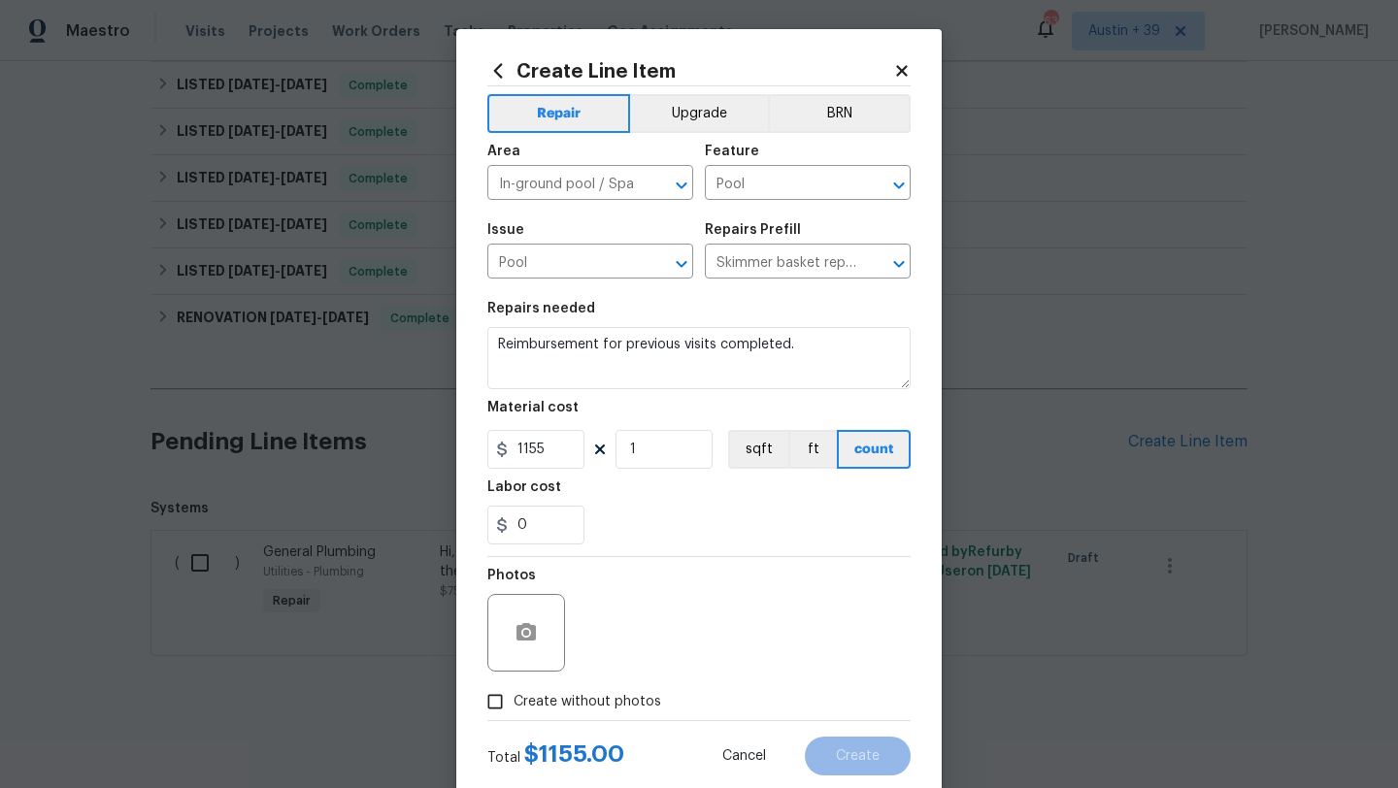
checkbox input "true"
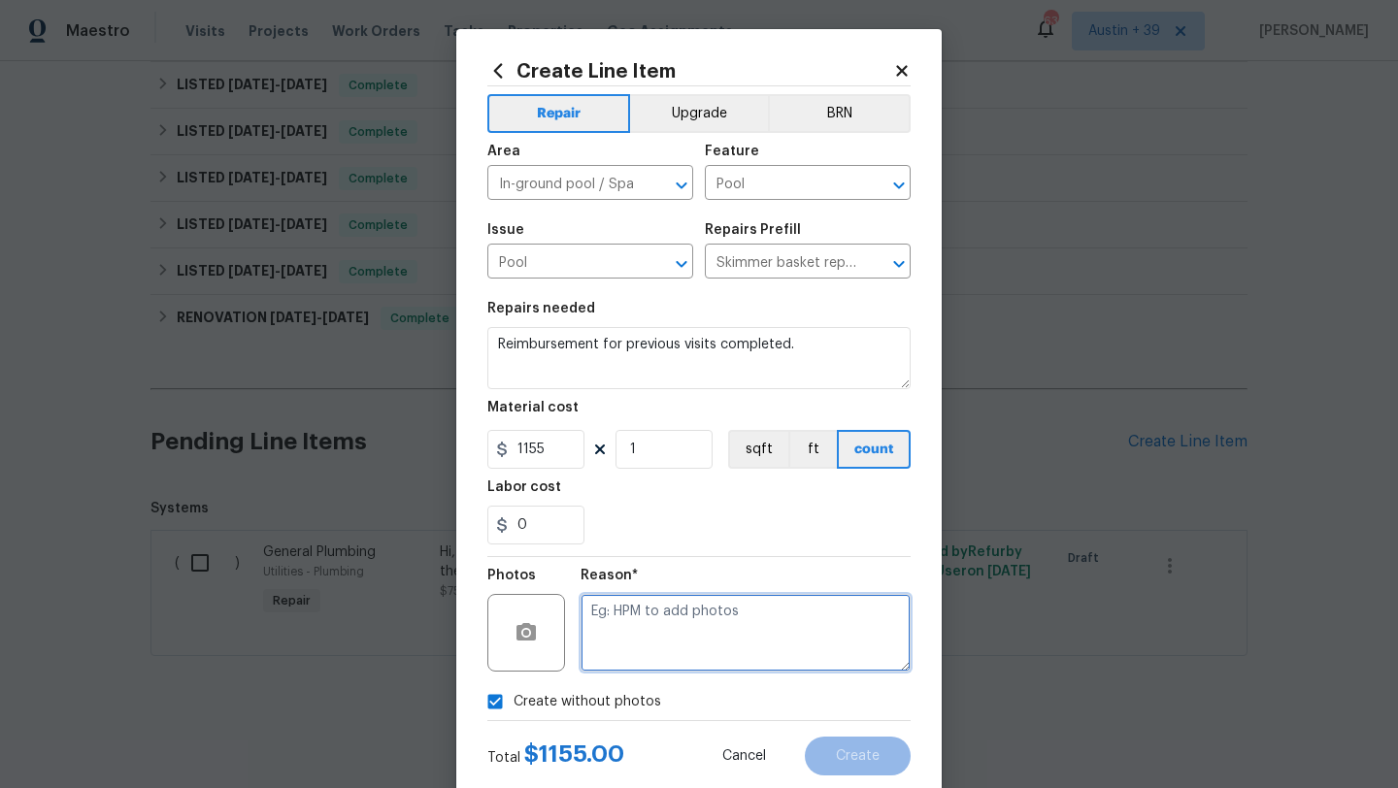
click at [626, 656] on textarea at bounding box center [746, 633] width 330 height 78
type textarea "n/a"
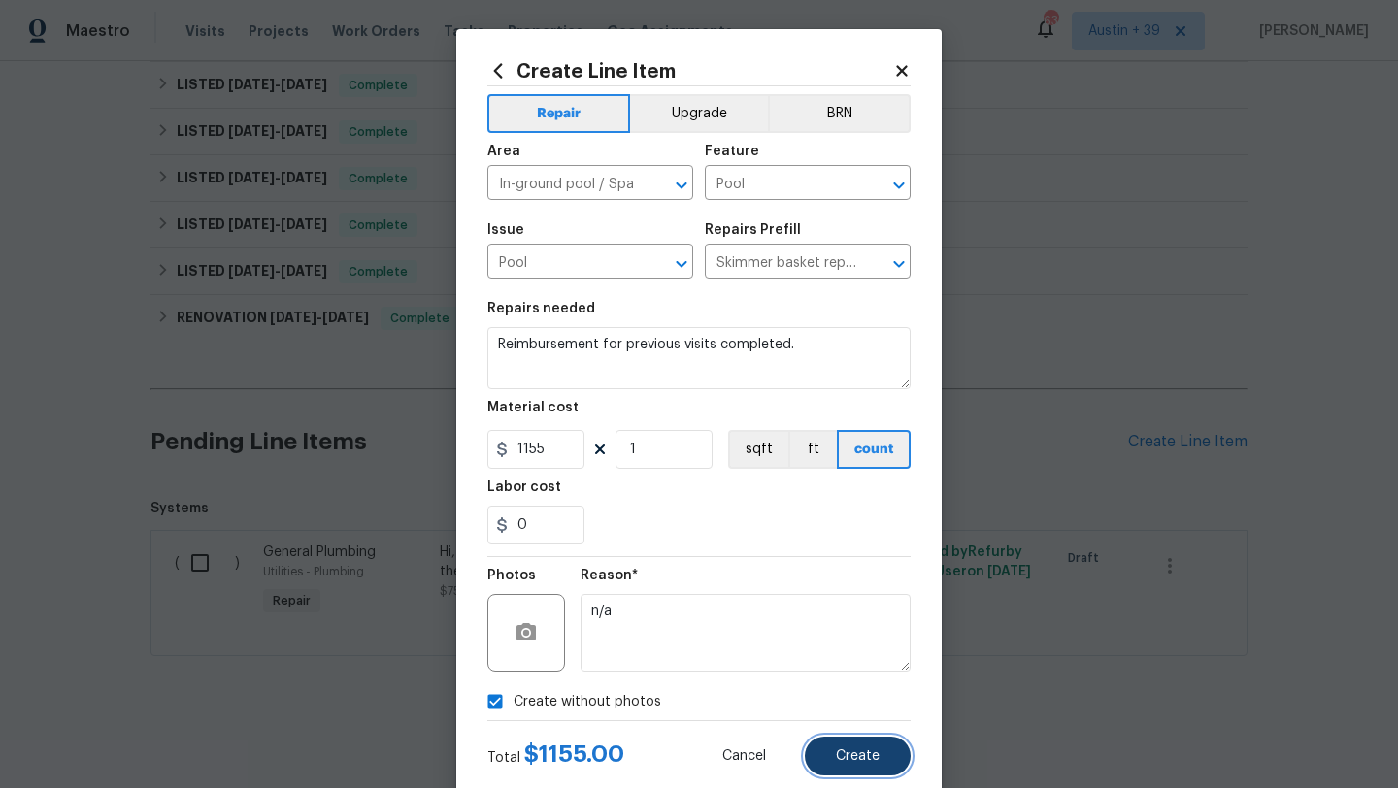
click at [889, 746] on button "Create" at bounding box center [858, 756] width 106 height 39
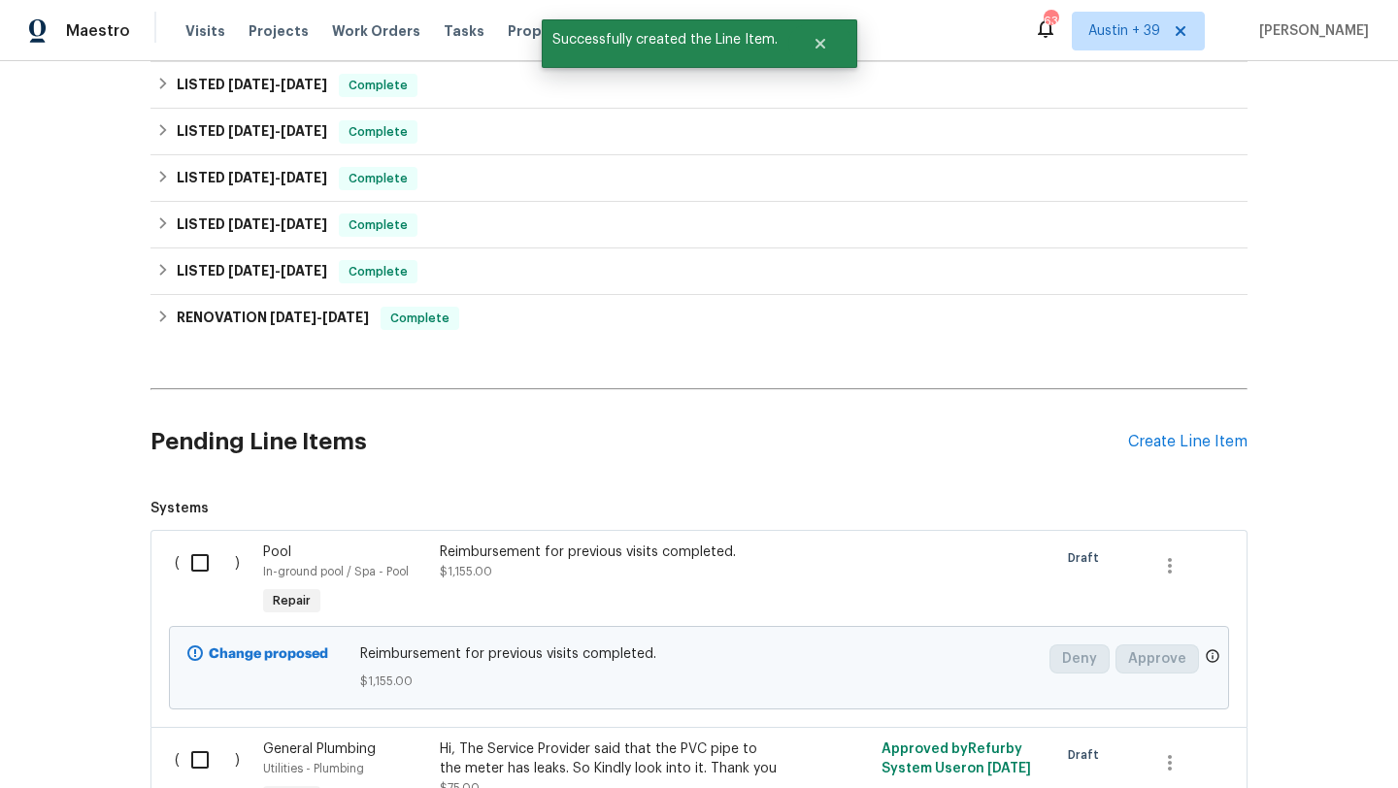
click at [214, 573] on input "checkbox" at bounding box center [207, 563] width 55 height 41
checkbox input "true"
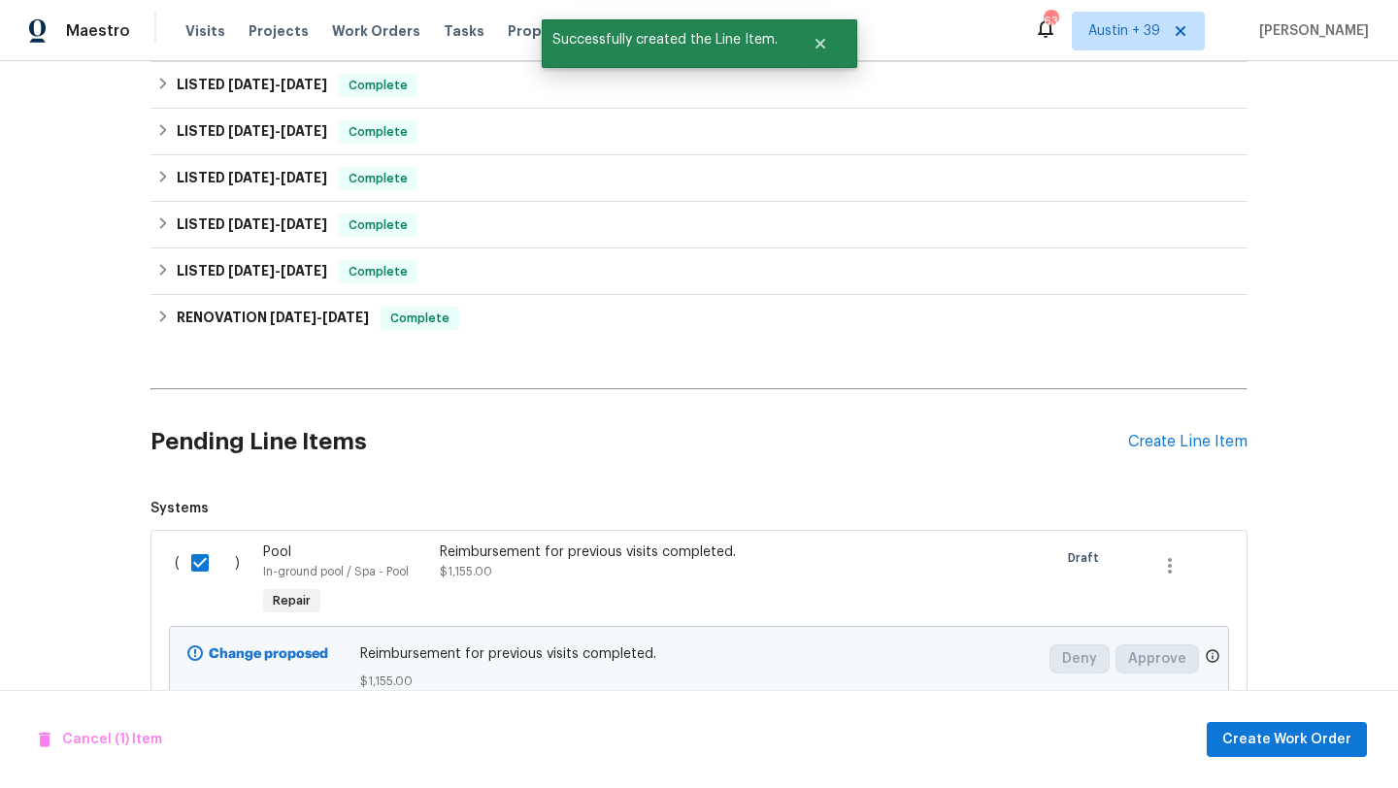
click at [1246, 719] on div "Cancel (1) Item Create Work Order" at bounding box center [699, 739] width 1398 height 99
click at [1259, 748] on span "Create Work Order" at bounding box center [1286, 740] width 129 height 24
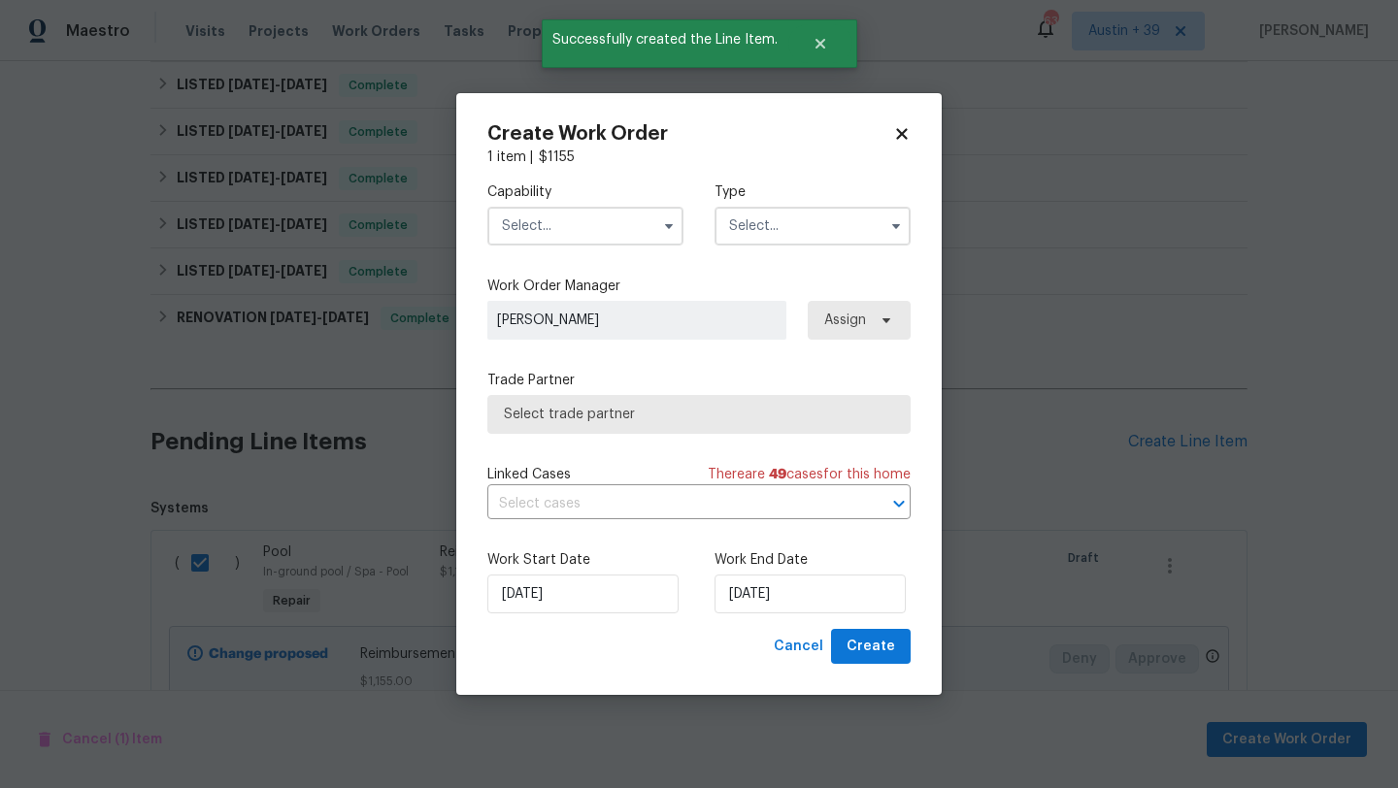
click at [611, 228] on input "text" at bounding box center [585, 226] width 196 height 39
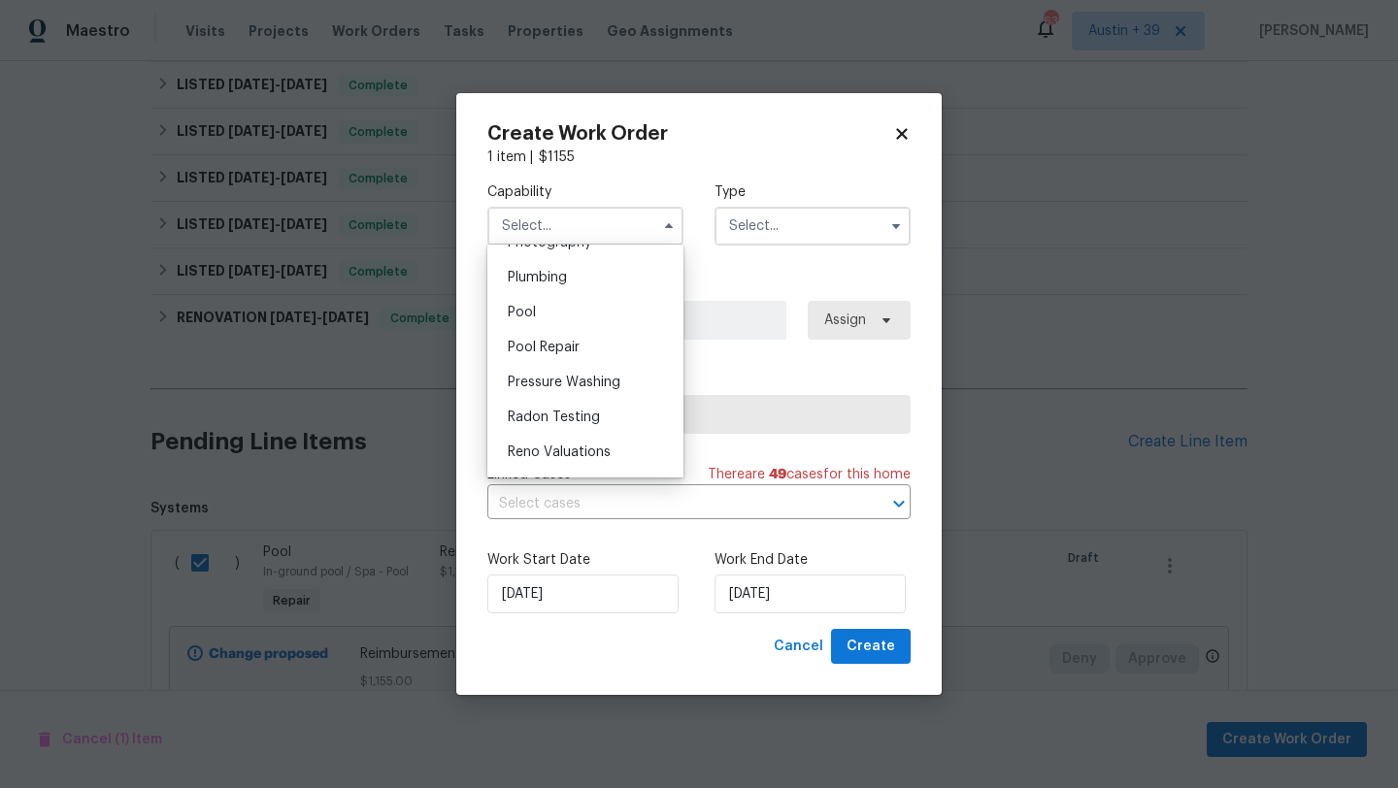
scroll to position [1756, 0]
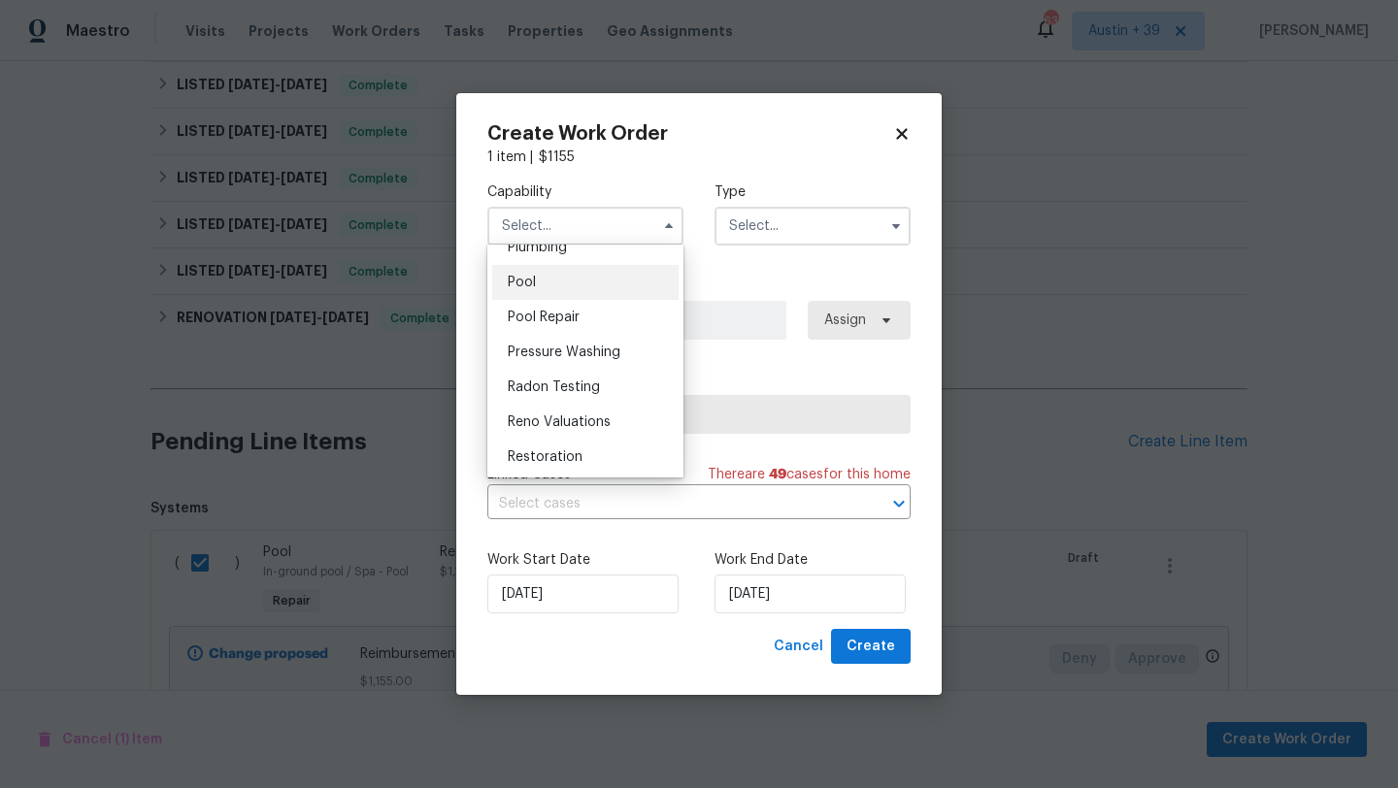
click at [579, 291] on div "Pool" at bounding box center [585, 282] width 186 height 35
type input "Pool"
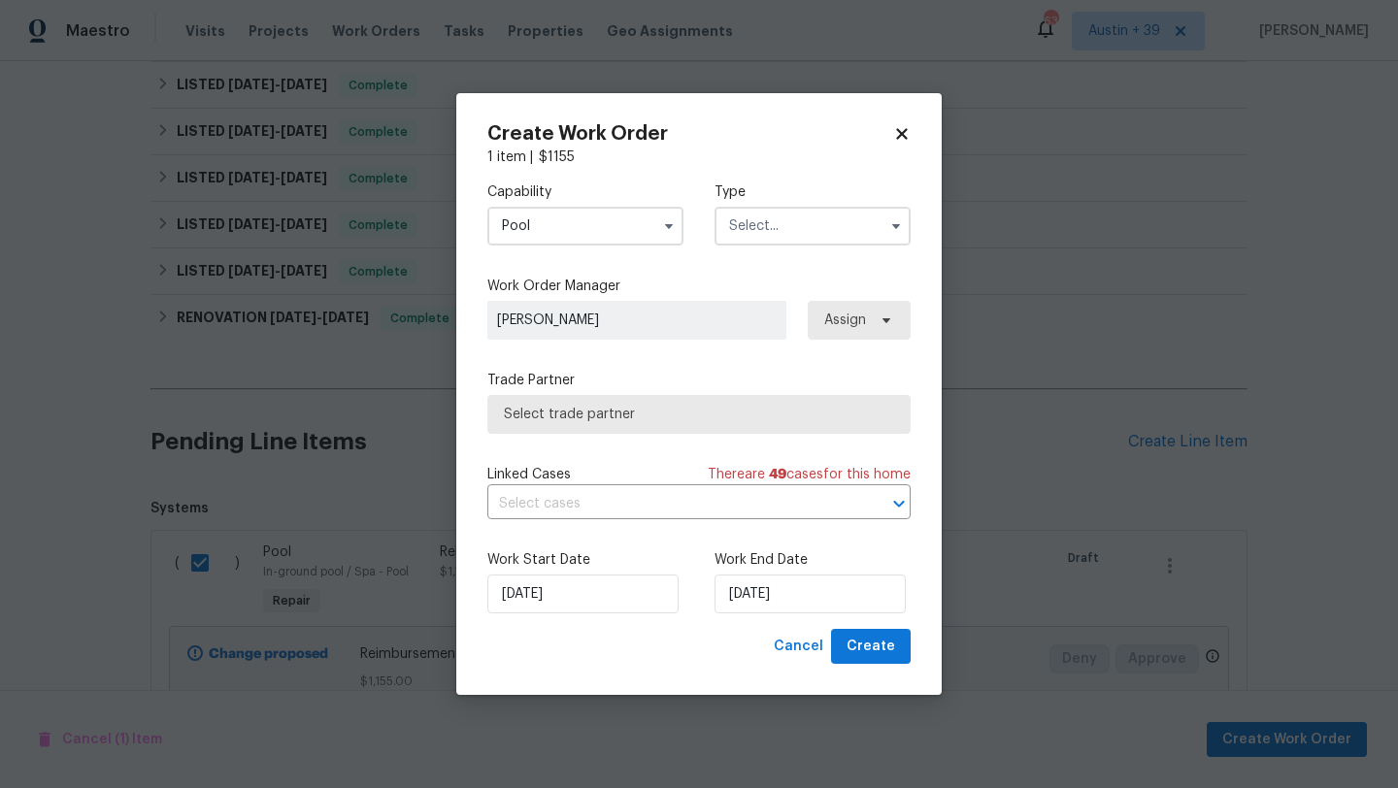
click at [772, 236] on input "text" at bounding box center [813, 226] width 196 height 39
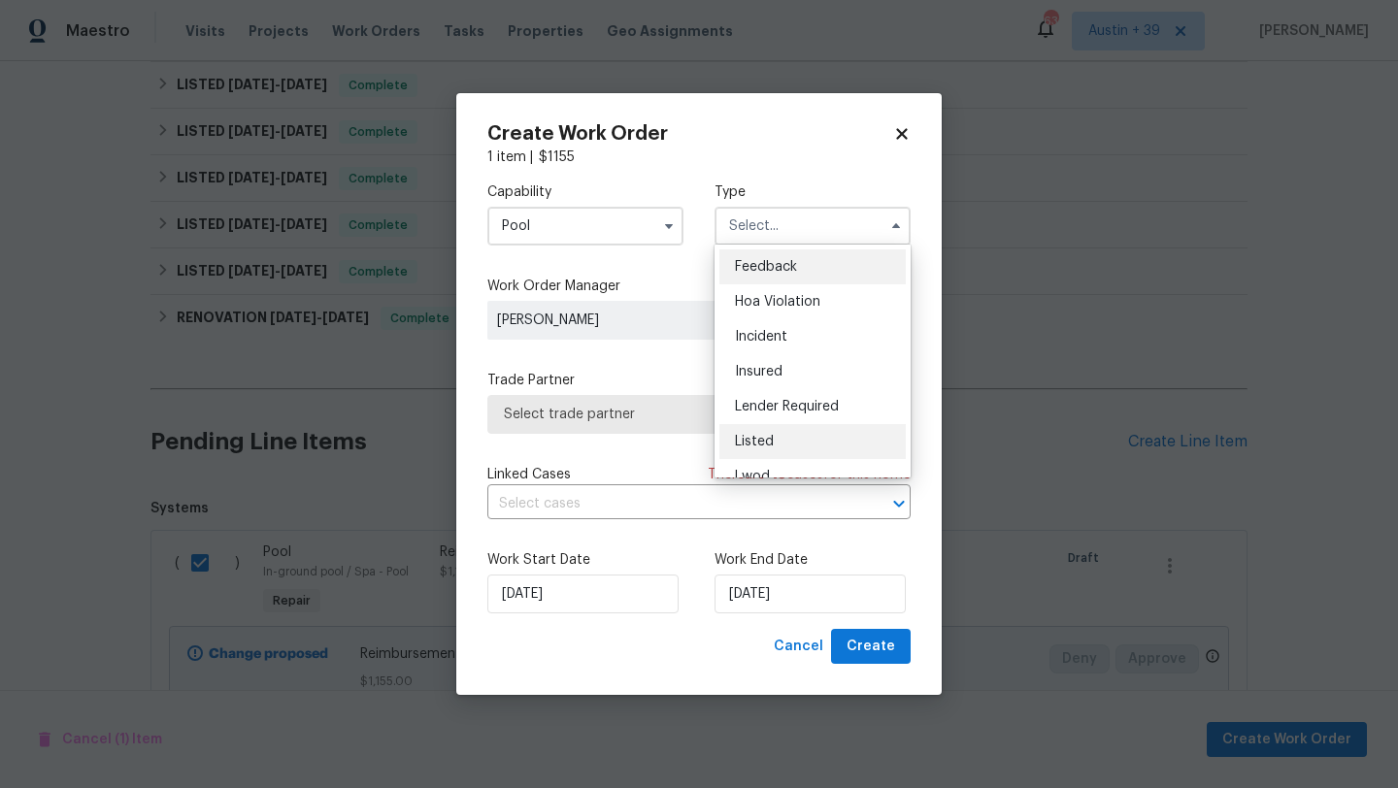
click at [770, 430] on div "Listed" at bounding box center [812, 441] width 186 height 35
type input "Listed"
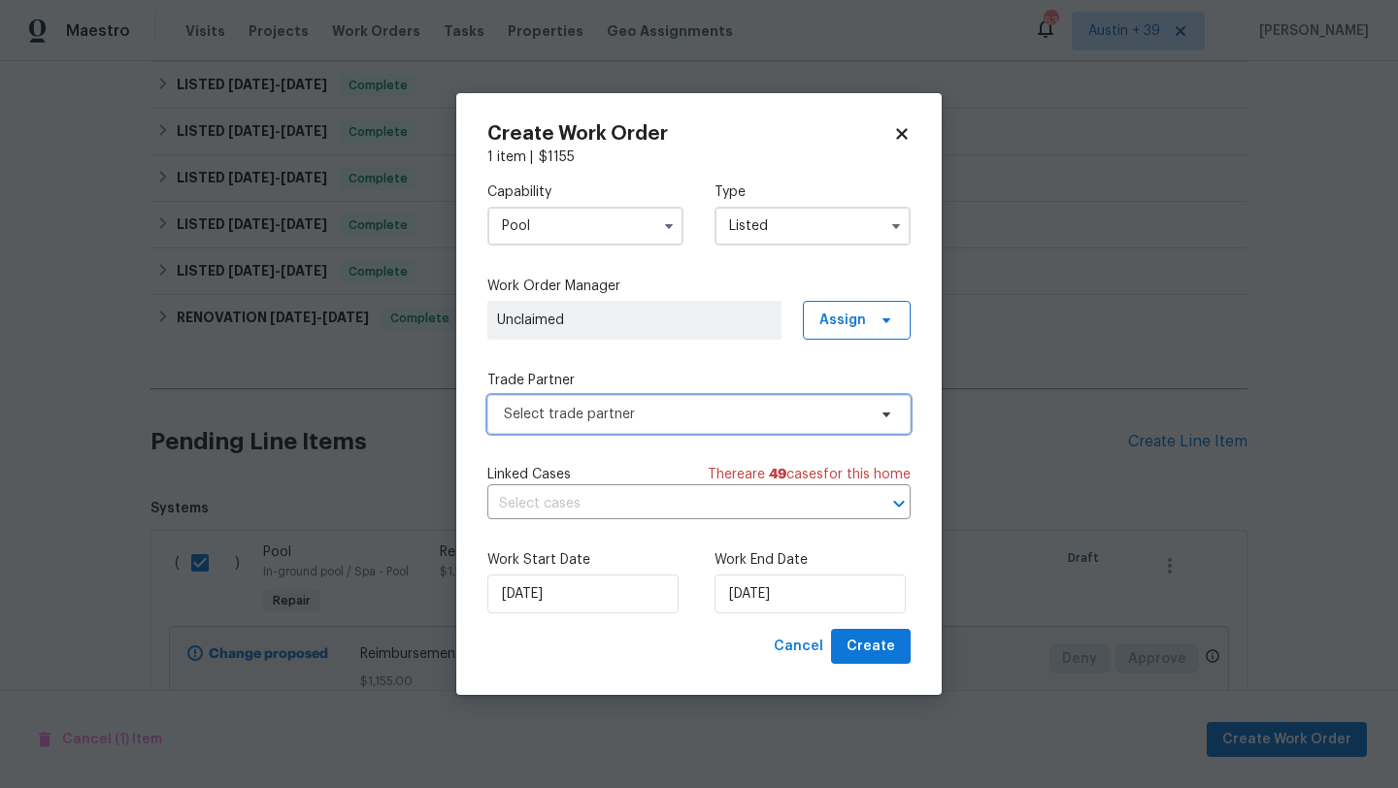
click at [688, 416] on span "Select trade partner" at bounding box center [685, 414] width 362 height 19
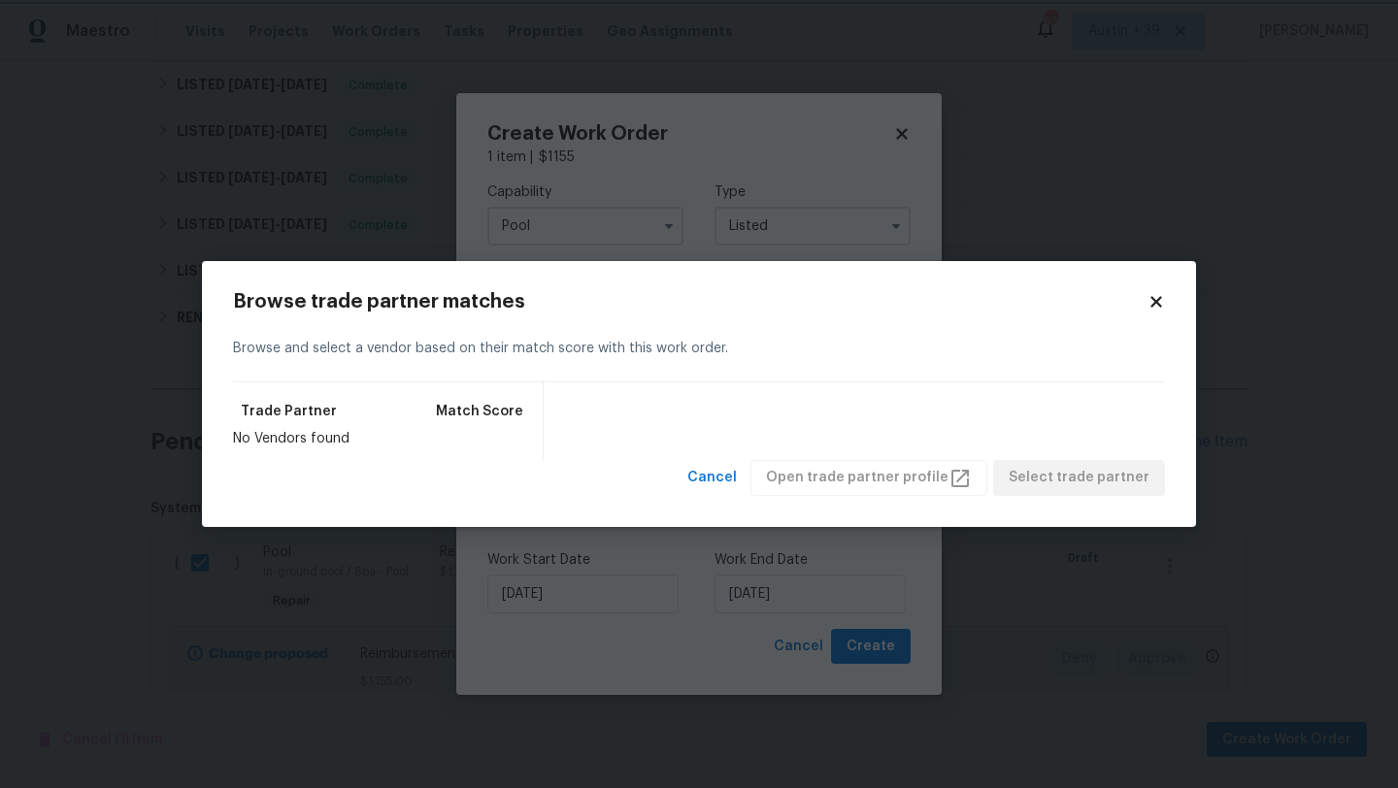
click at [635, 227] on body "Maestro Visits Projects Work Orders Tasks Properties Geo Assignments 634 [GEOGR…" at bounding box center [699, 394] width 1398 height 788
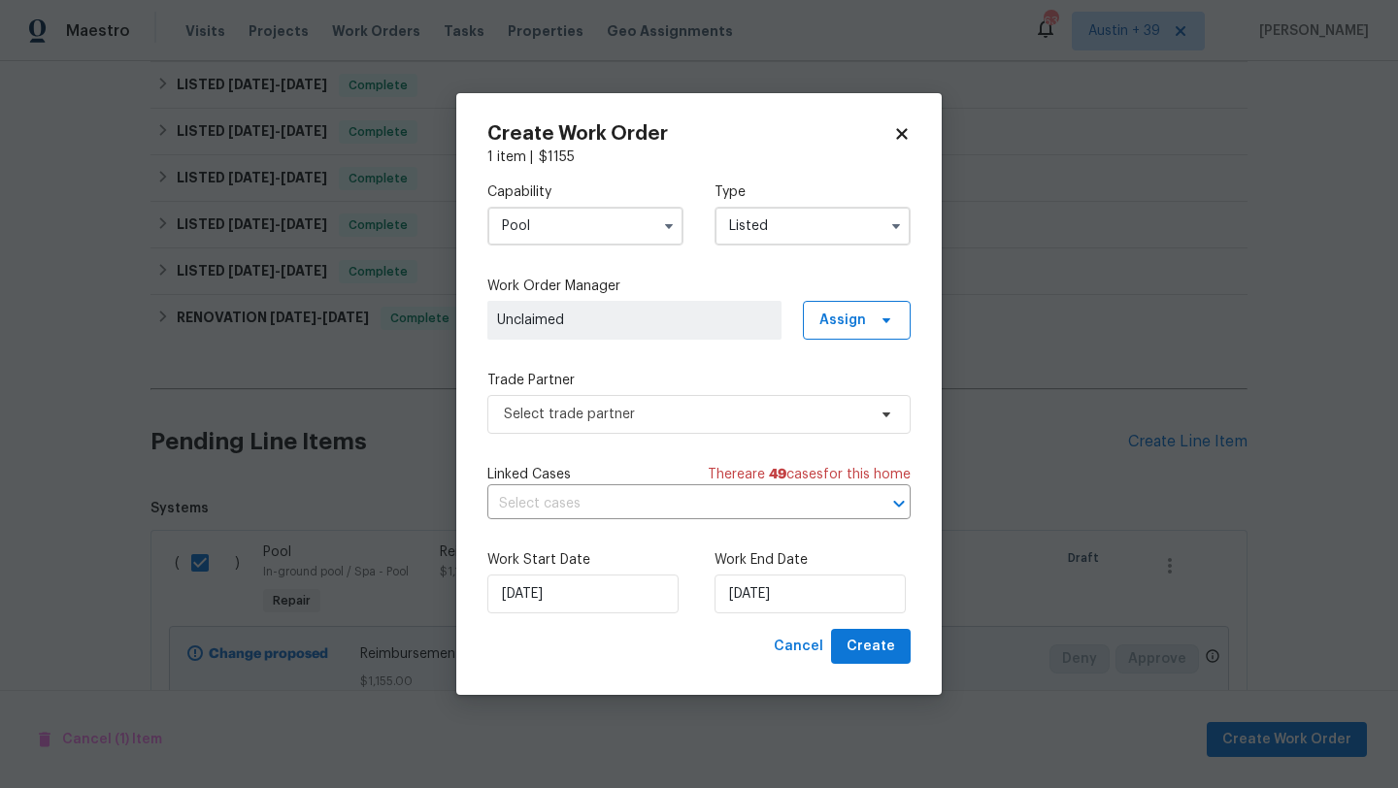
click at [635, 227] on input "Pool" at bounding box center [585, 226] width 196 height 39
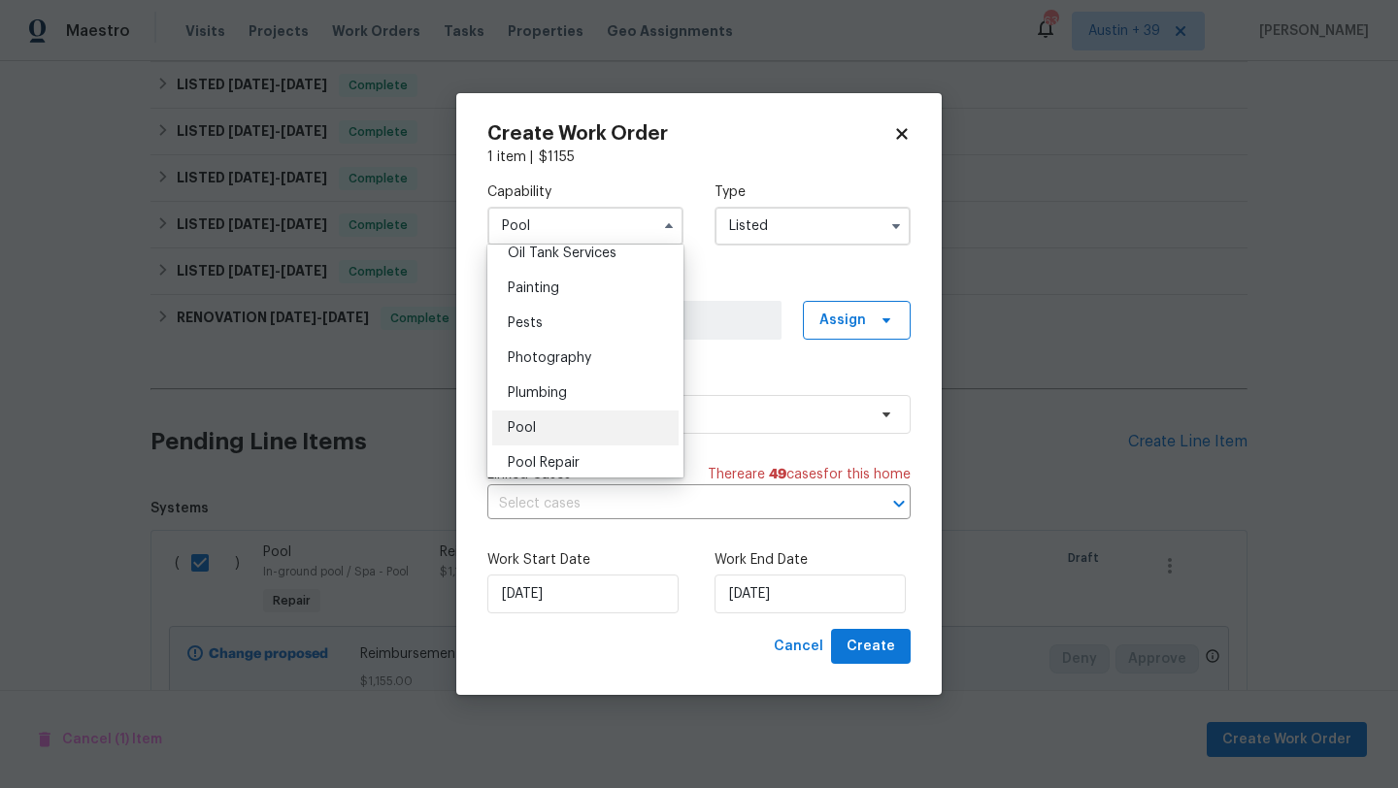
scroll to position [1721, 0]
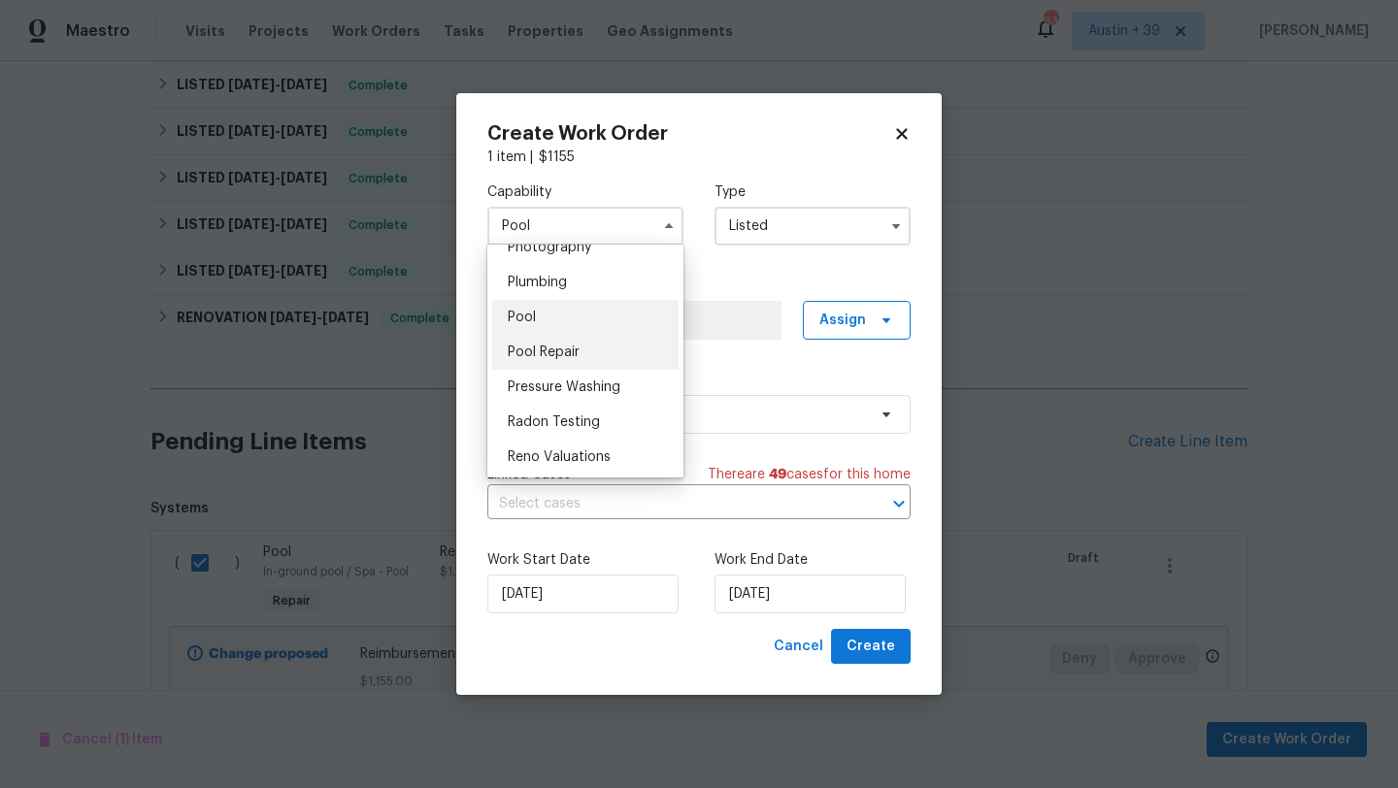
click at [597, 344] on div "Pool Repair" at bounding box center [585, 352] width 186 height 35
type input "Pool Repair"
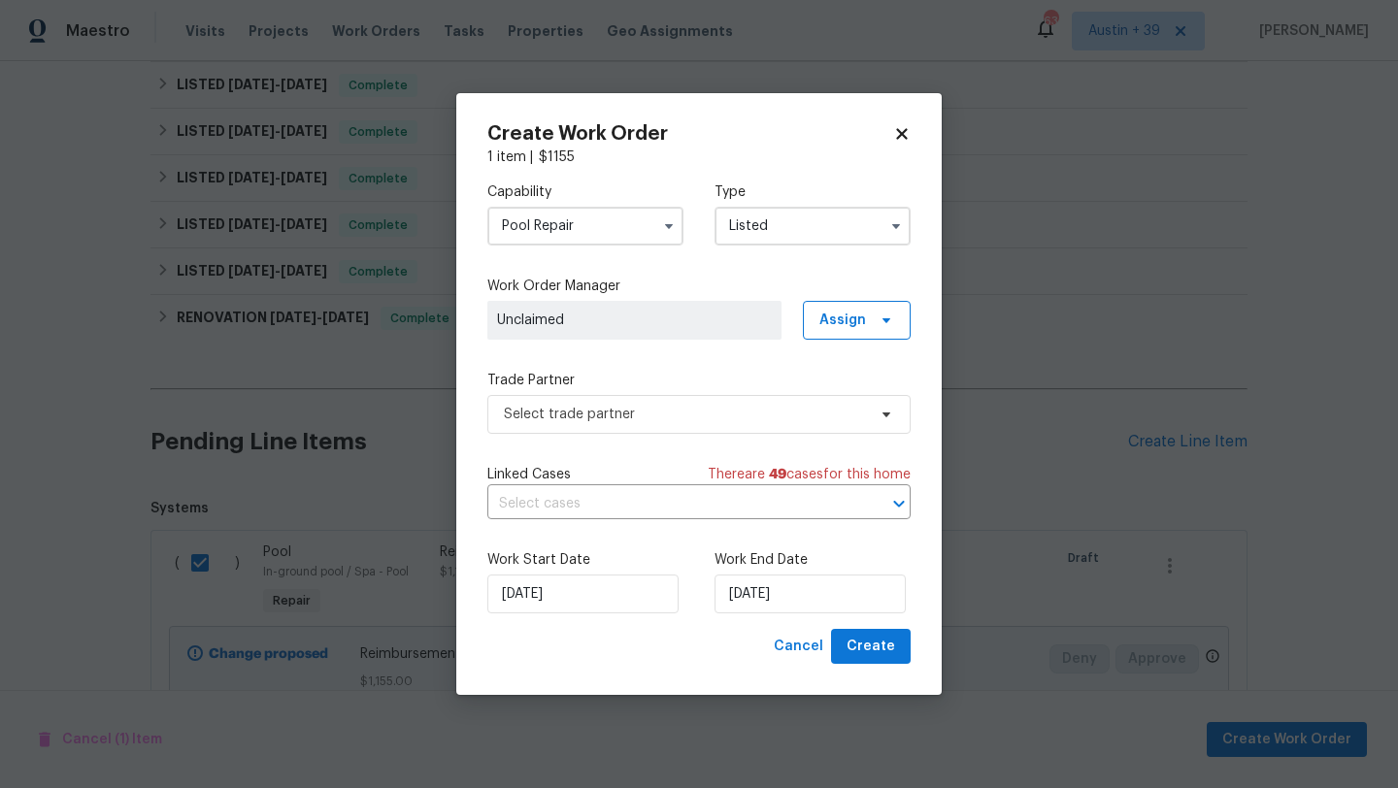
click at [657, 367] on div "Capability Pool Repair Type Listed Work Order Manager Unclaimed Assign Trade Pa…" at bounding box center [698, 398] width 423 height 462
click at [657, 403] on span "Select trade partner" at bounding box center [698, 414] width 423 height 39
click at [672, 182] on body "Maestro Visits Projects Work Orders Tasks Properties Geo Assignments 634 [GEOGR…" at bounding box center [699, 394] width 1398 height 788
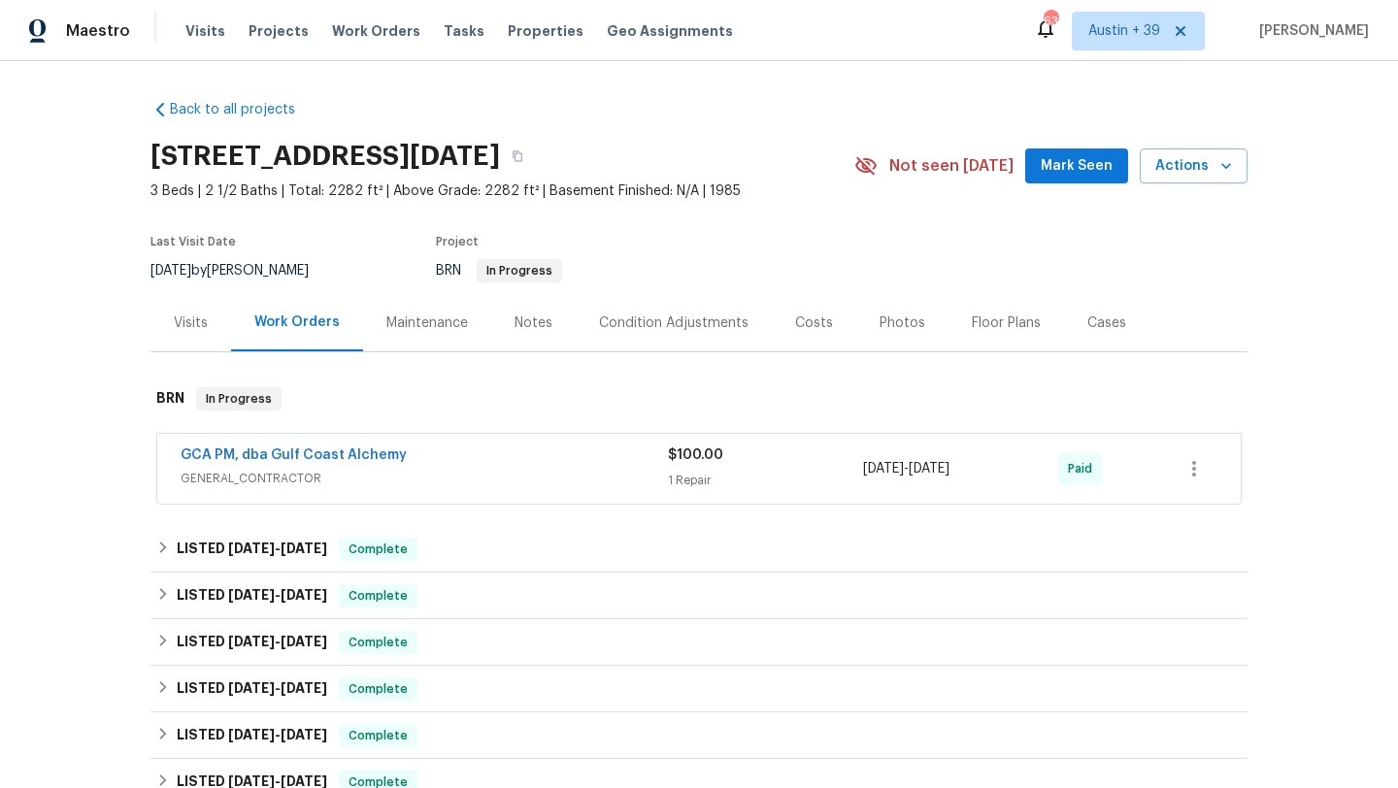
scroll to position [755, 0]
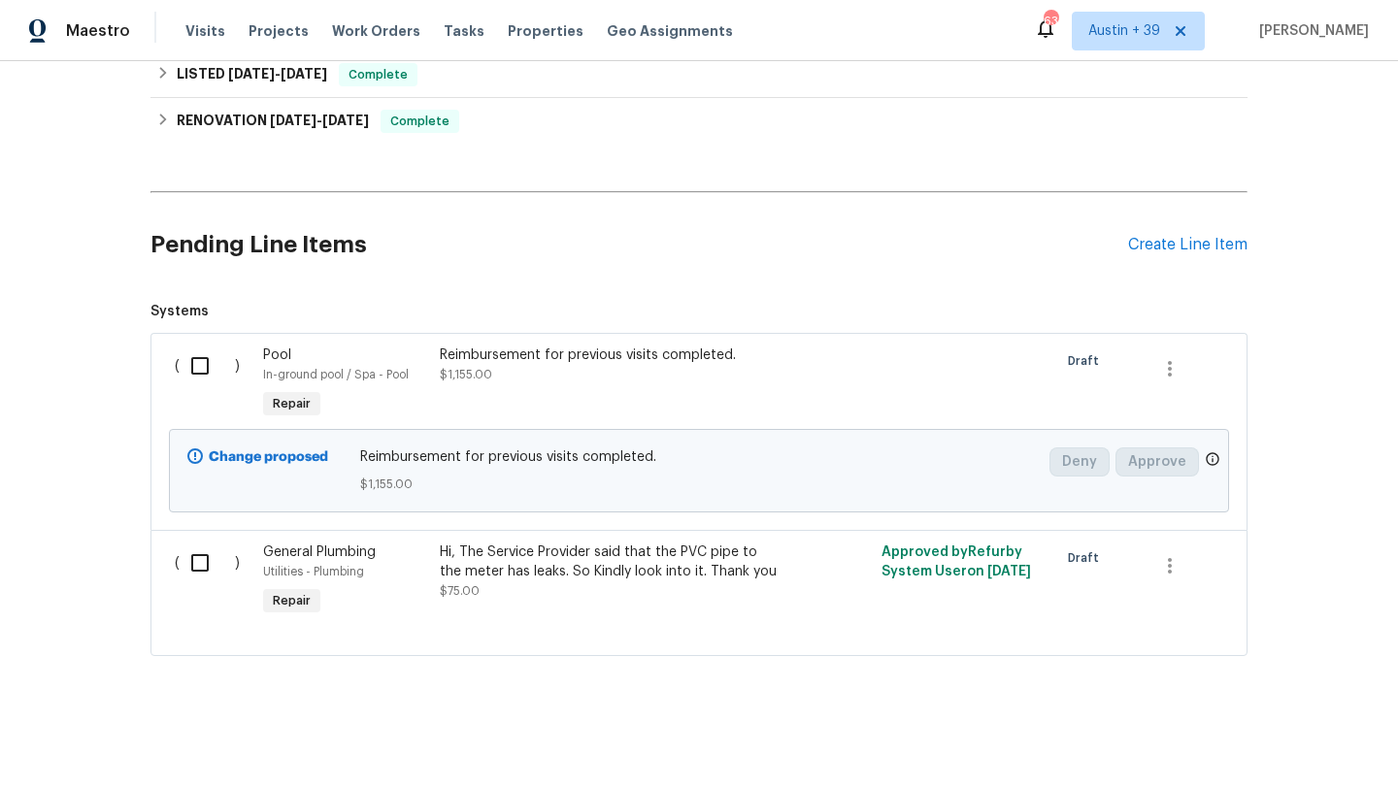
click at [199, 370] on input "checkbox" at bounding box center [207, 366] width 55 height 41
checkbox input "true"
click at [1276, 752] on button "Create Work Order" at bounding box center [1287, 740] width 160 height 36
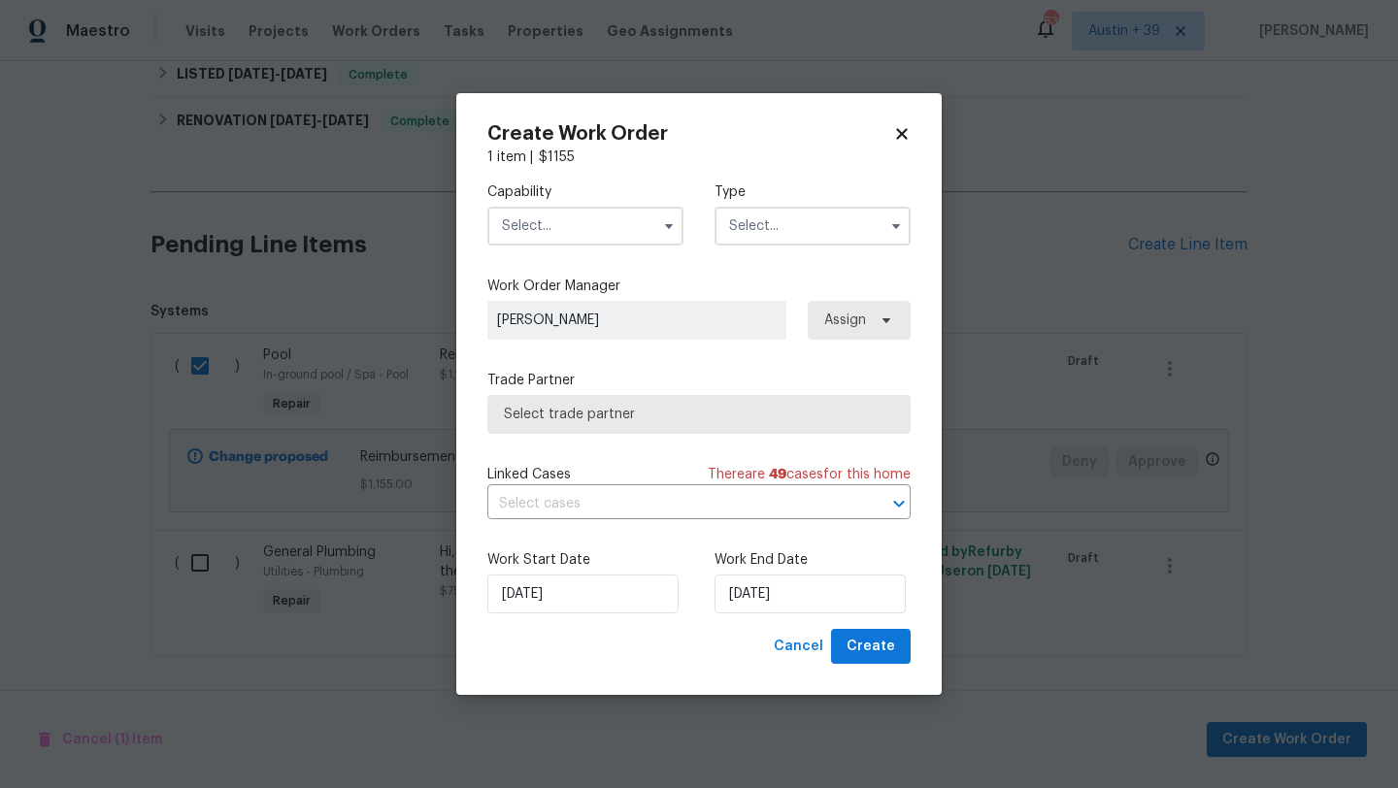
click at [558, 225] on input "text" at bounding box center [585, 226] width 196 height 39
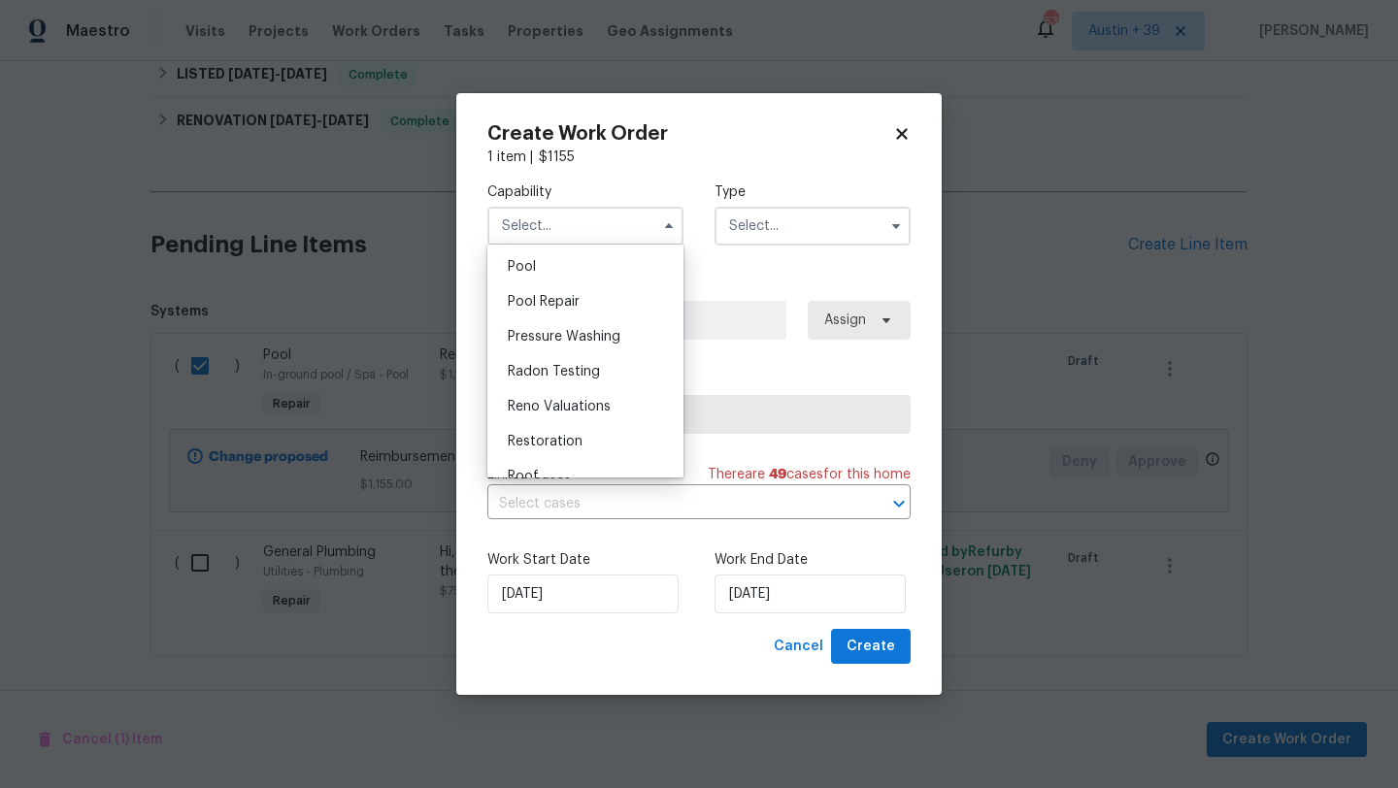
scroll to position [1781, 0]
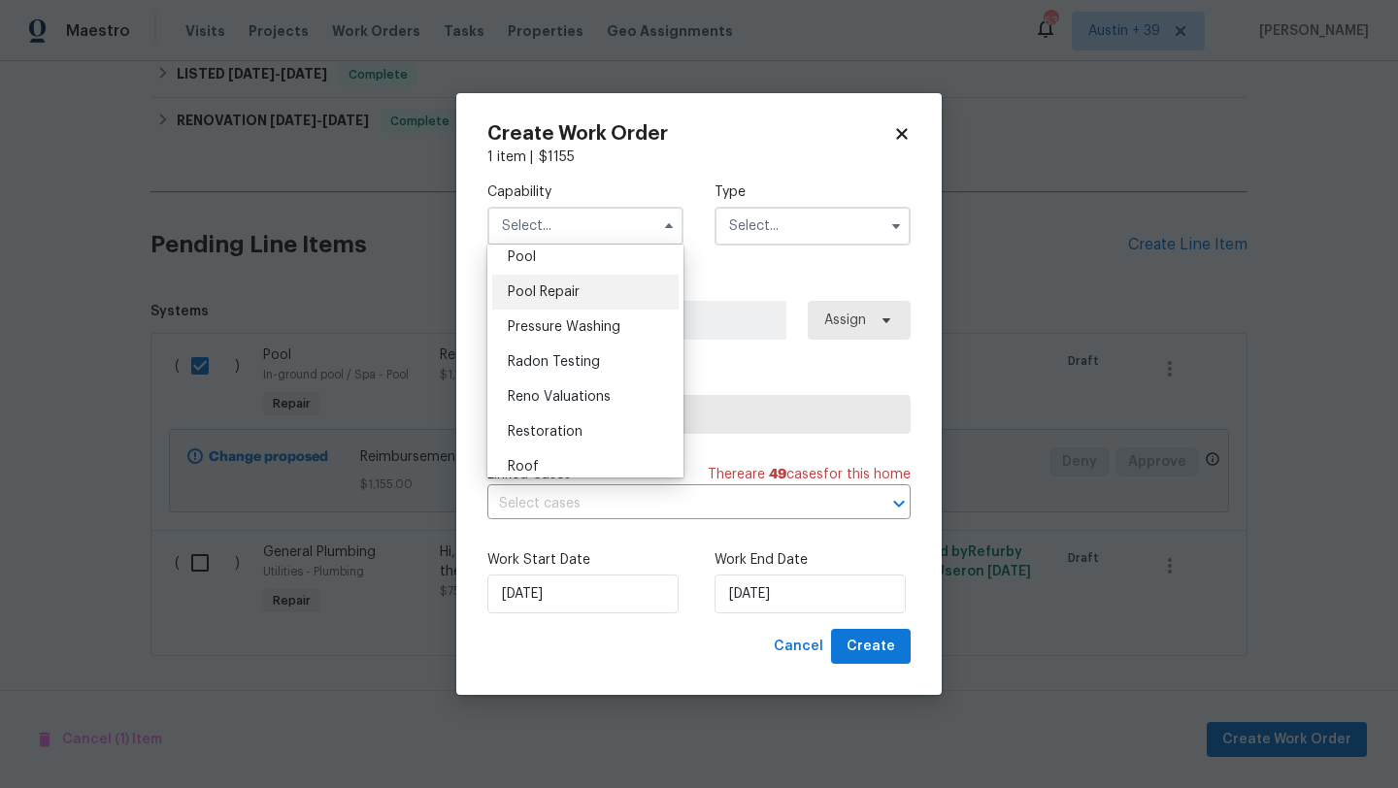
click at [621, 307] on div "Pool Repair" at bounding box center [585, 292] width 186 height 35
type input "Pool Repair"
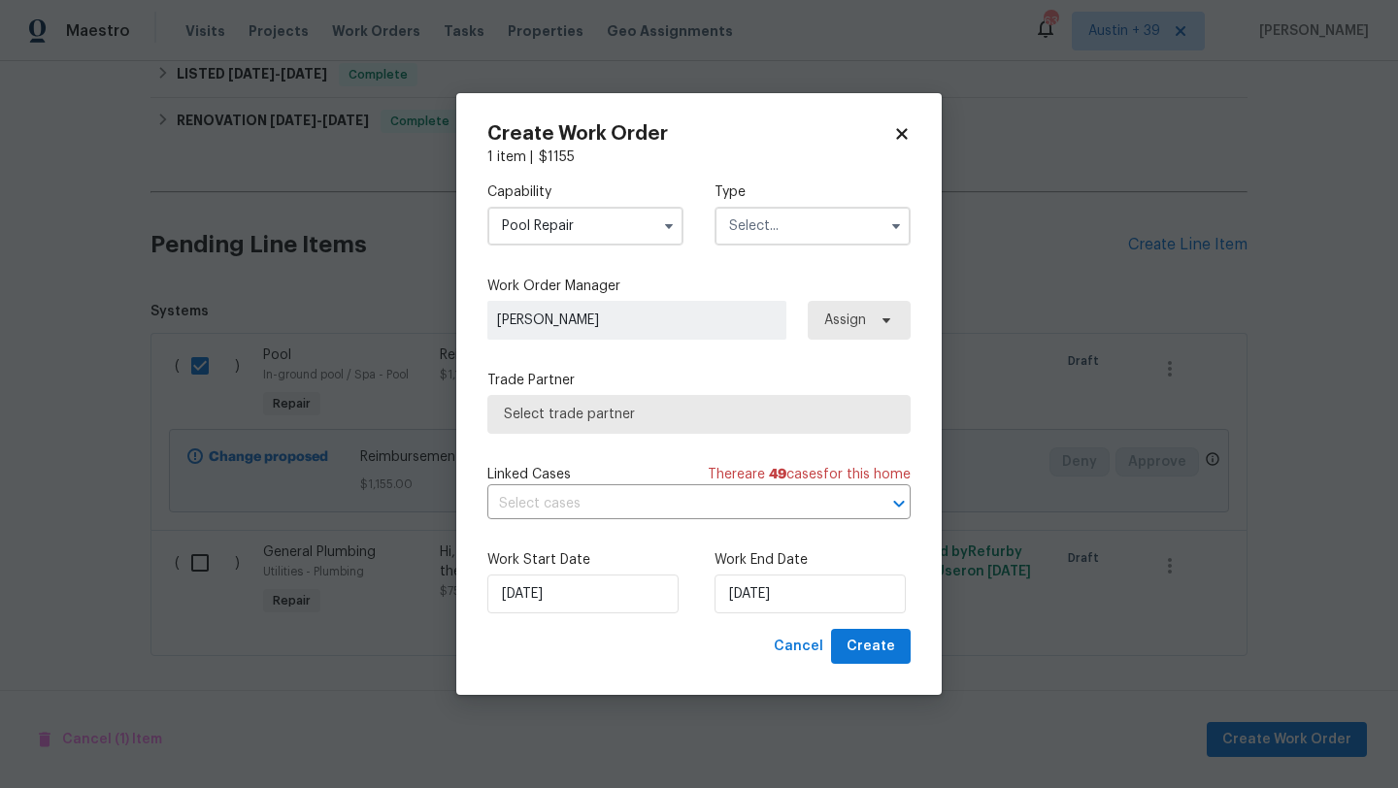
click at [762, 242] on input "text" at bounding box center [813, 226] width 196 height 39
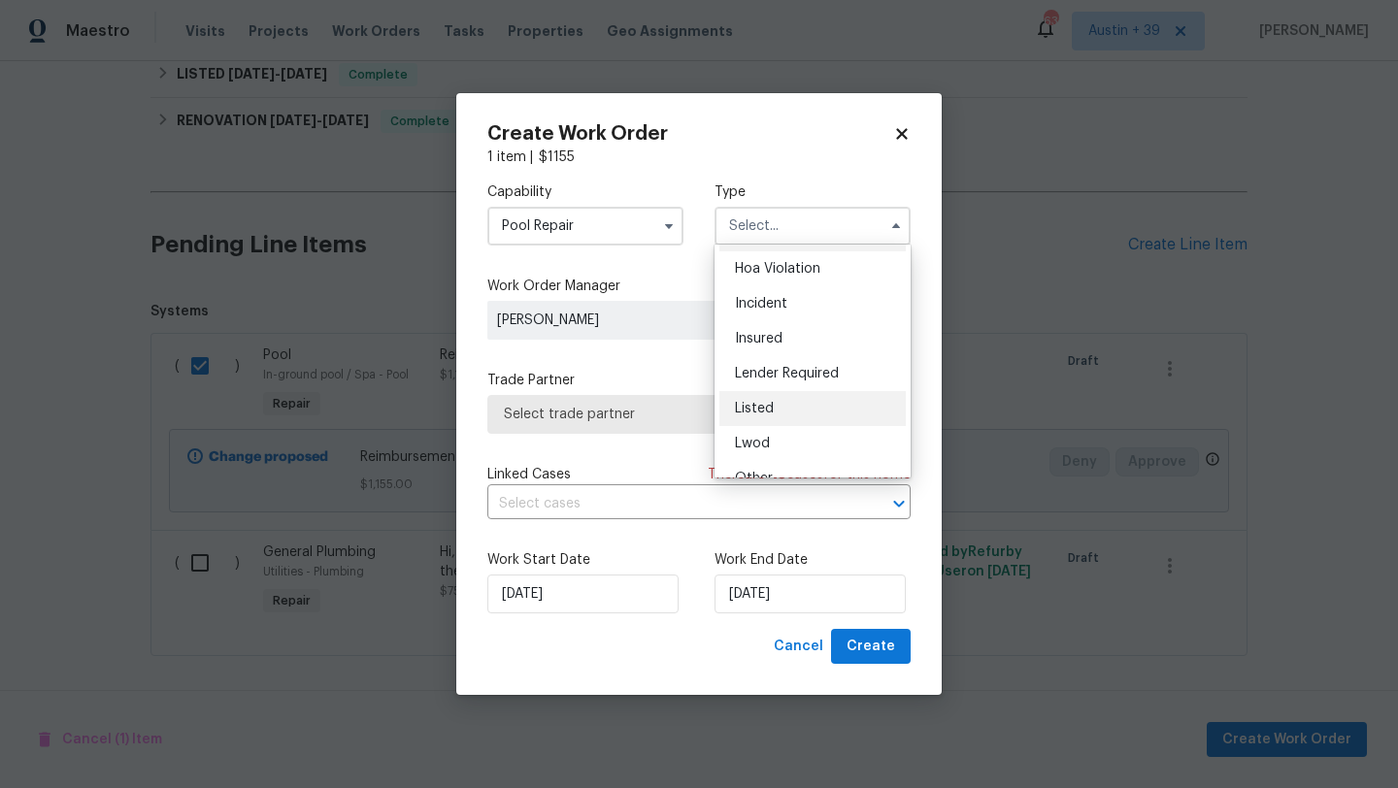
scroll to position [231, 0]
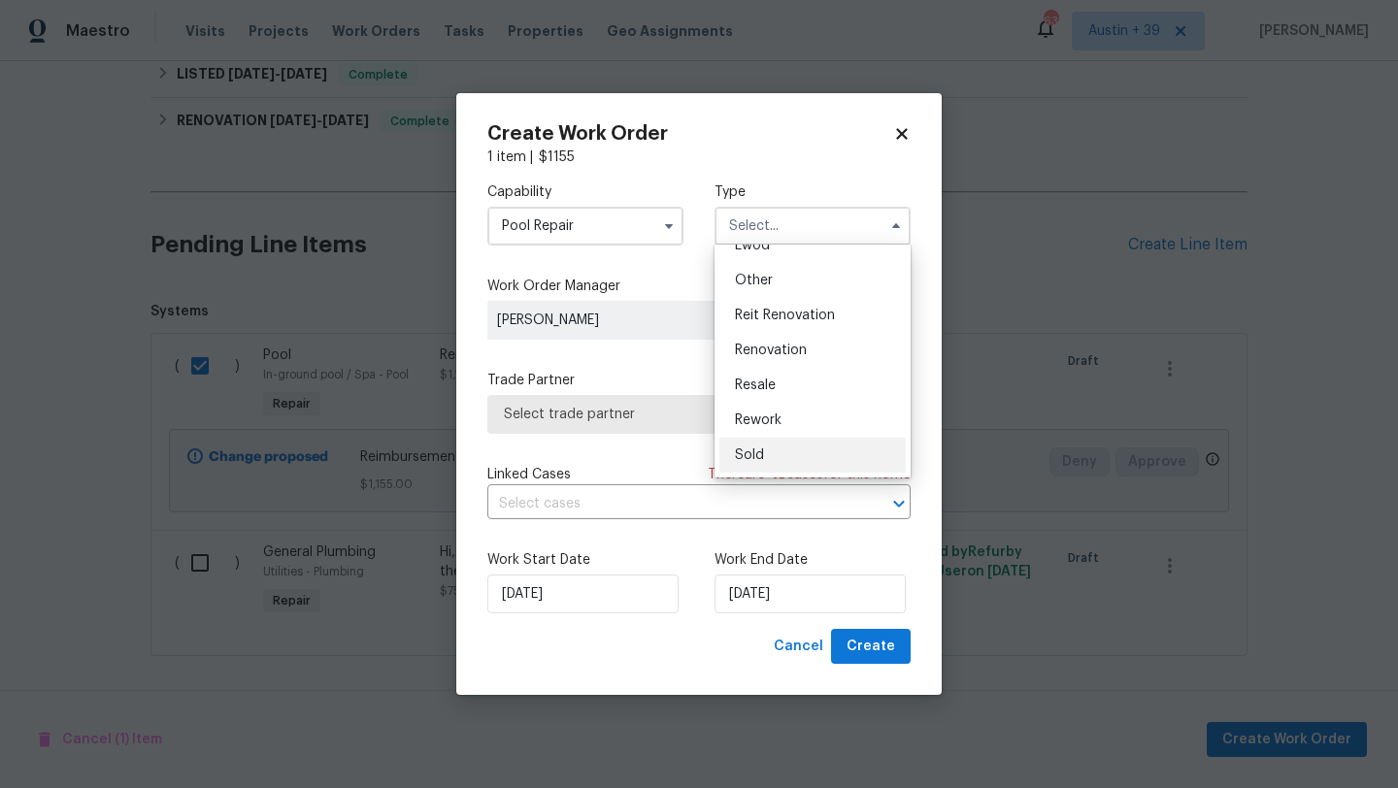
click at [759, 463] on div "Sold" at bounding box center [812, 455] width 186 height 35
type input "Sold"
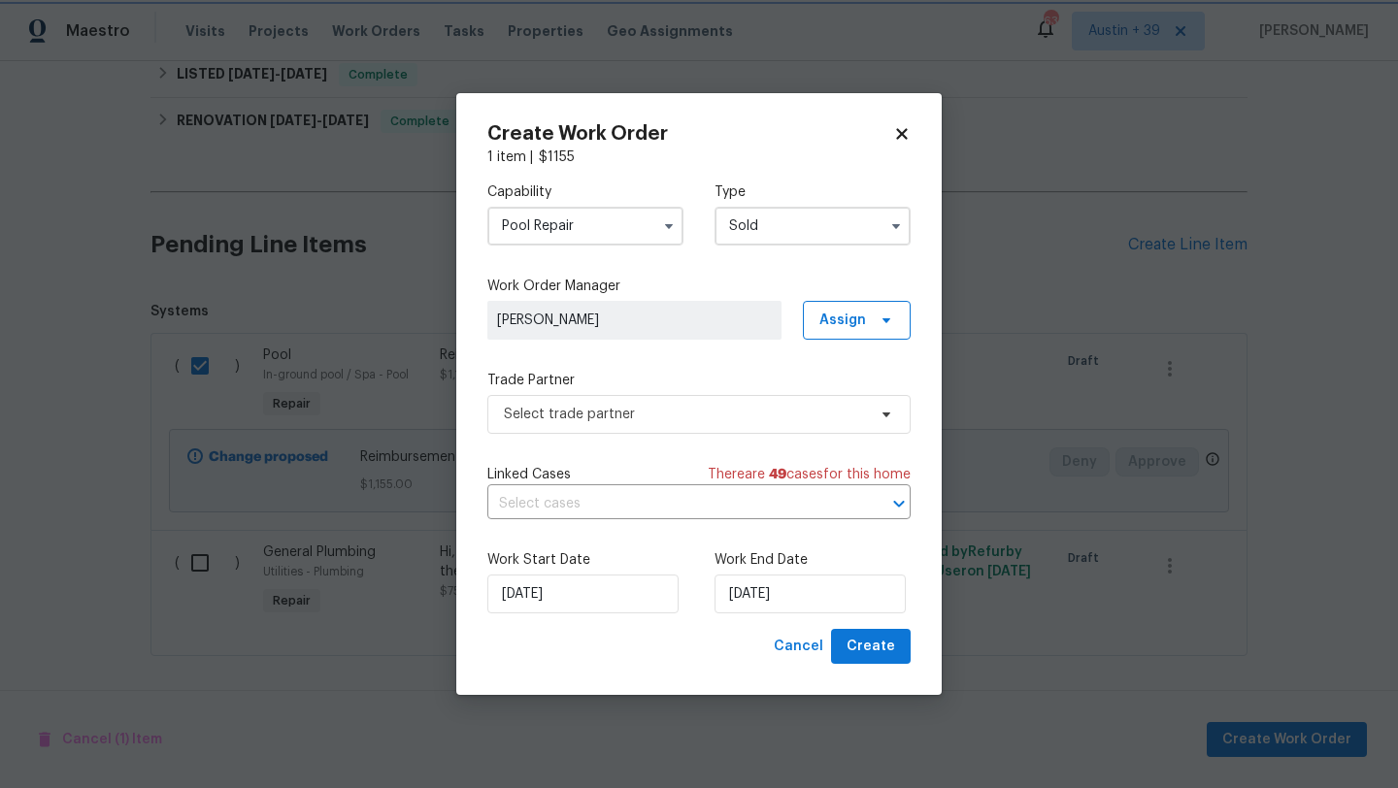
scroll to position [0, 0]
click at [664, 414] on span "Select trade partner" at bounding box center [685, 414] width 362 height 19
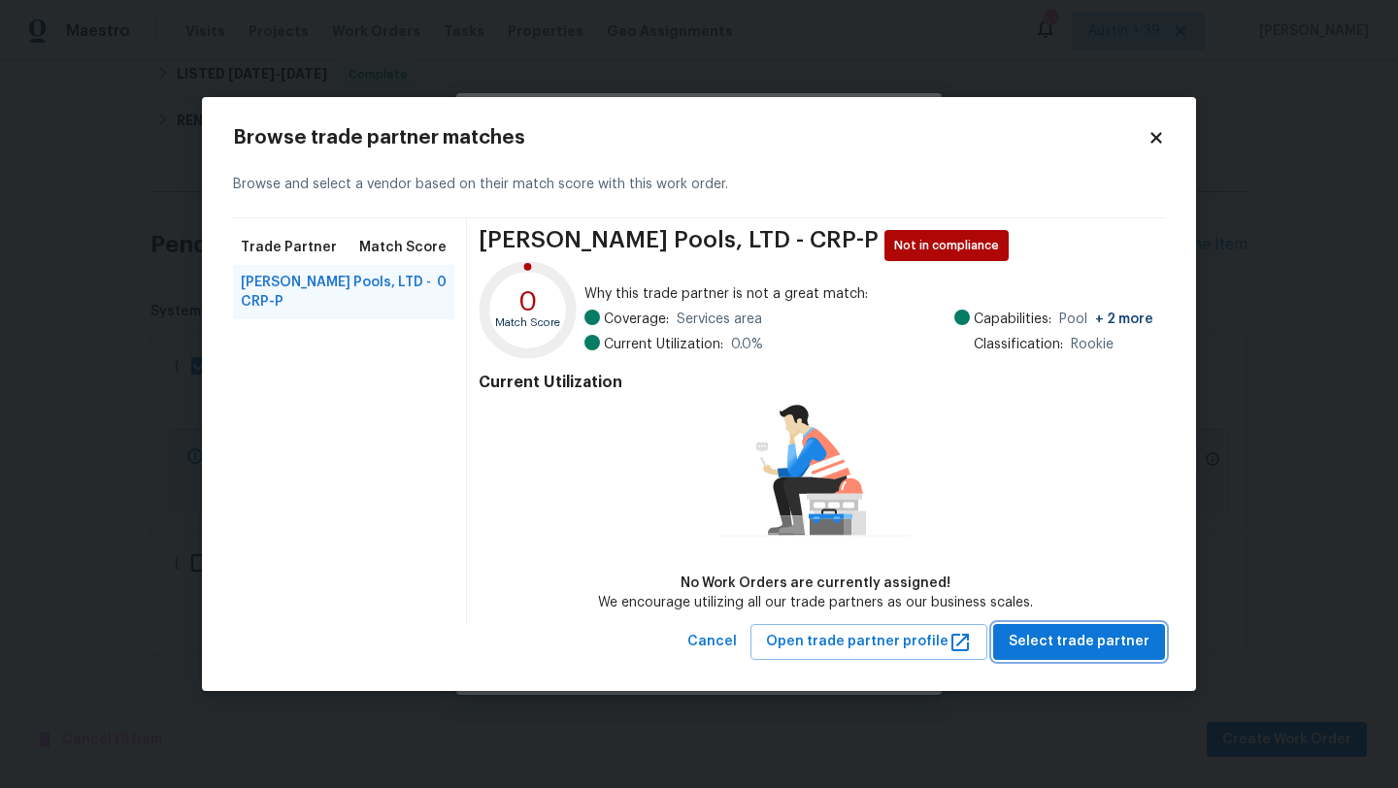
click at [1050, 640] on span "Select trade partner" at bounding box center [1079, 642] width 141 height 24
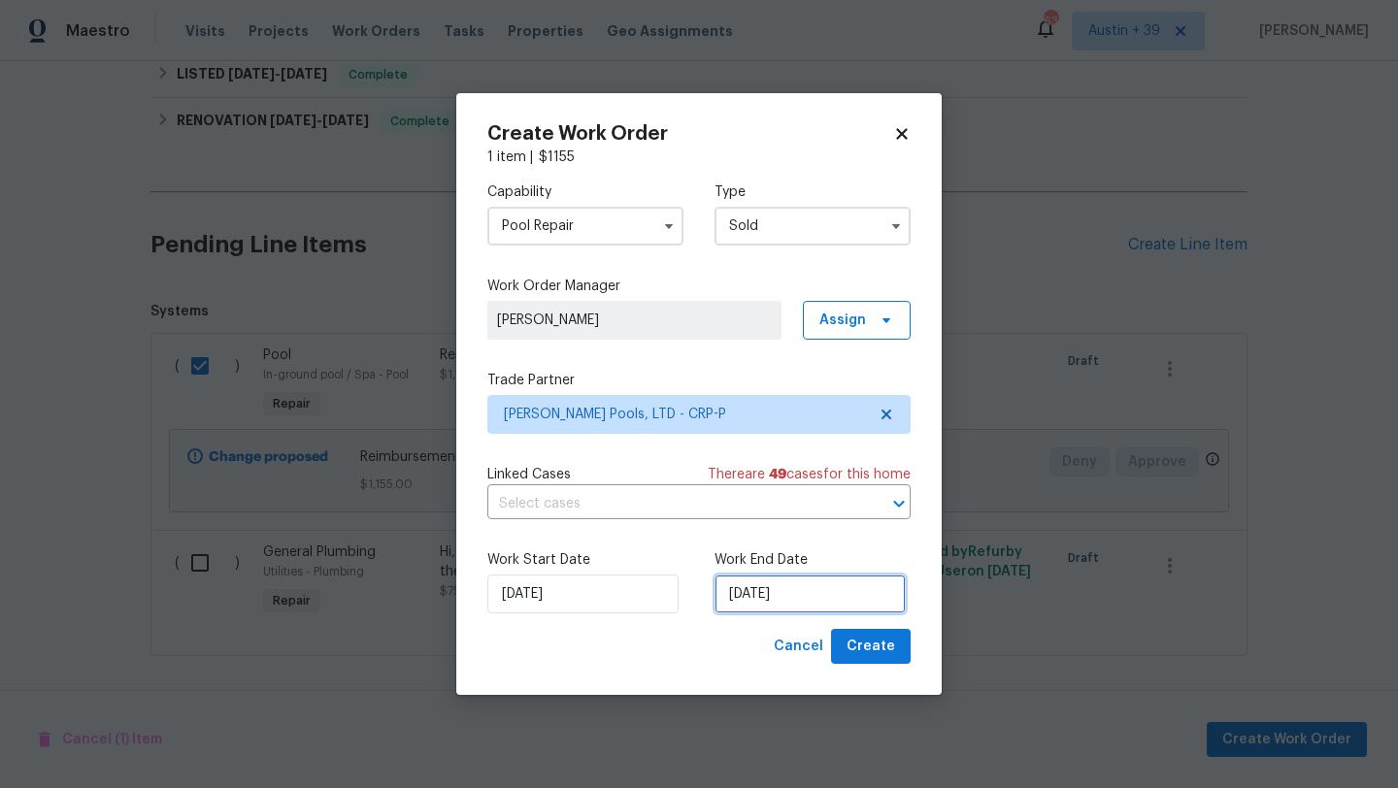
click at [782, 599] on input "[DATE]" at bounding box center [810, 594] width 191 height 39
click at [865, 656] on span "Create" at bounding box center [871, 647] width 49 height 24
checkbox input "false"
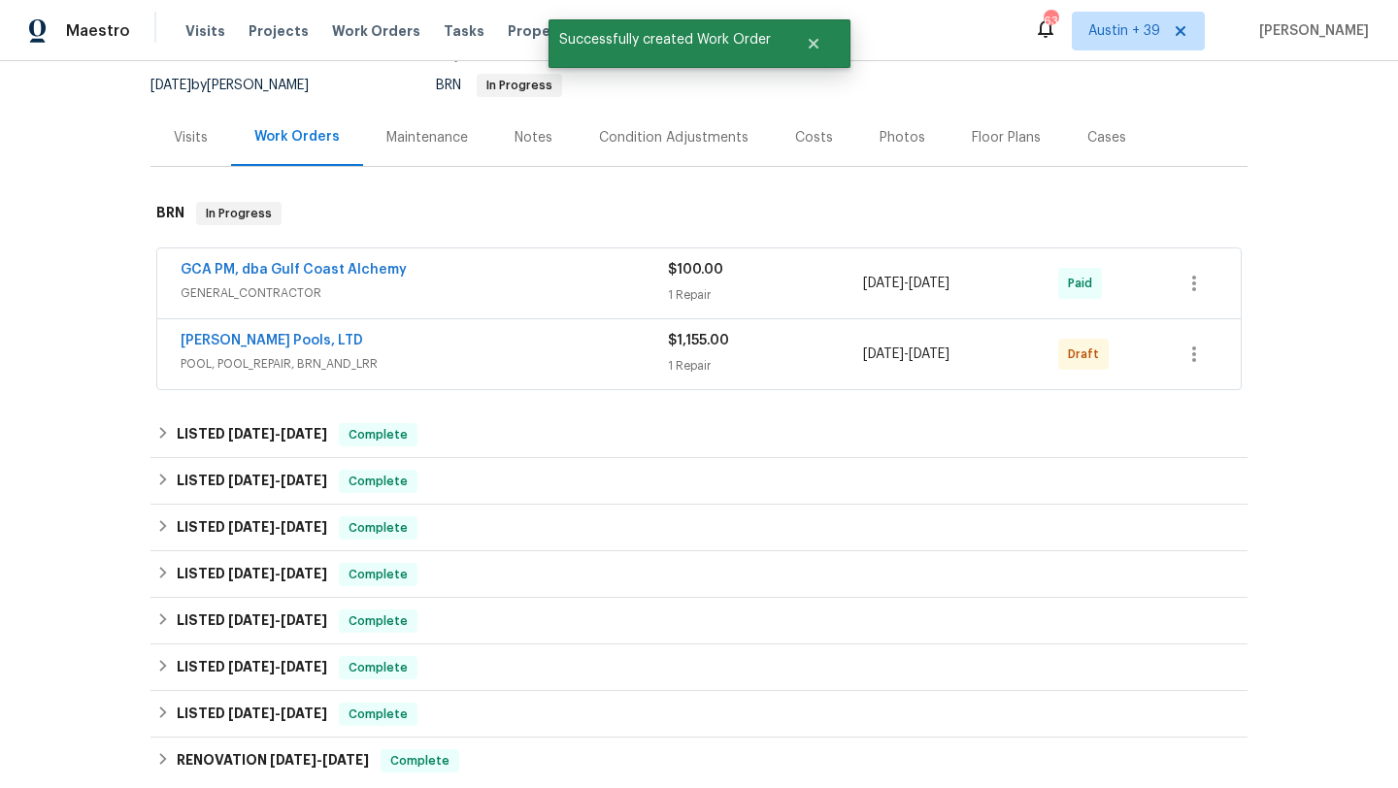
scroll to position [88, 0]
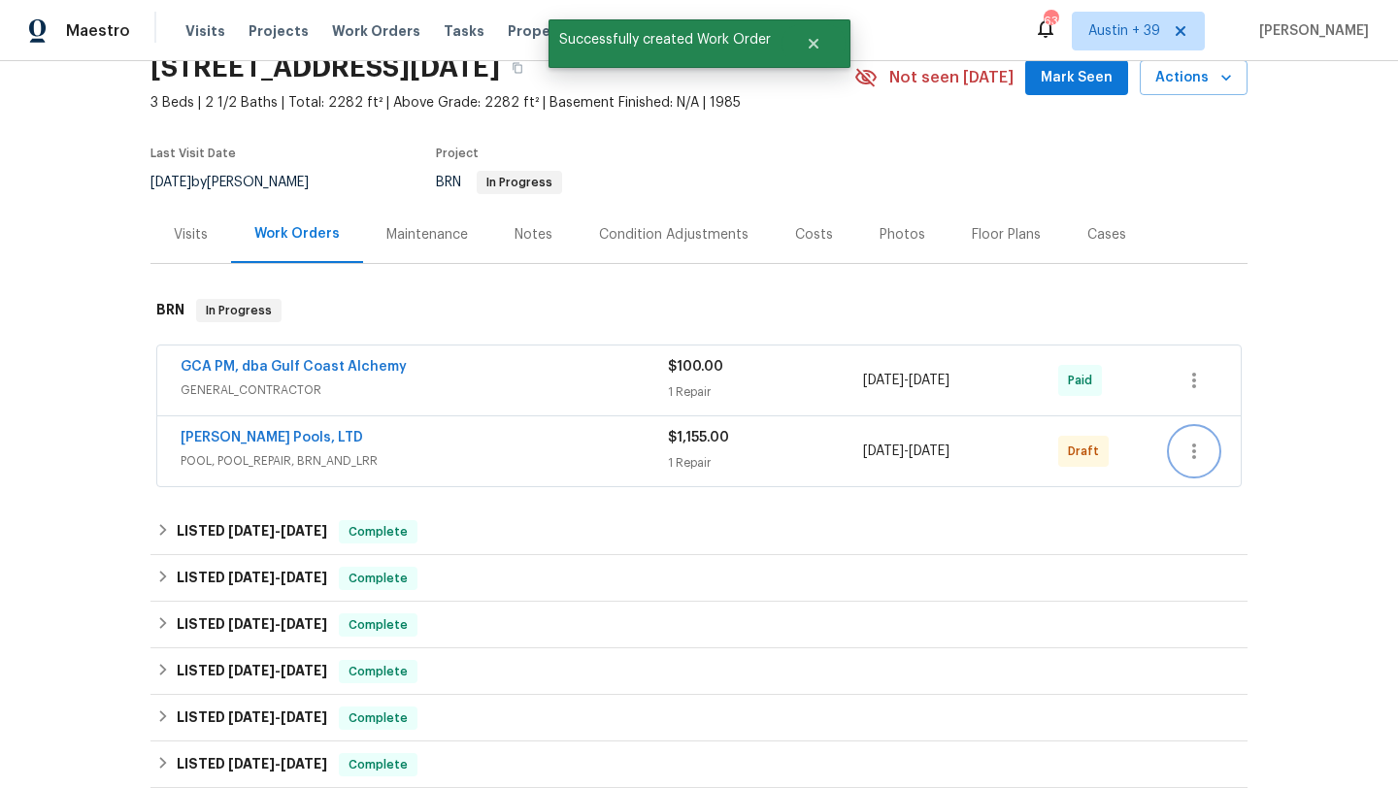
click at [1208, 456] on button "button" at bounding box center [1194, 451] width 47 height 47
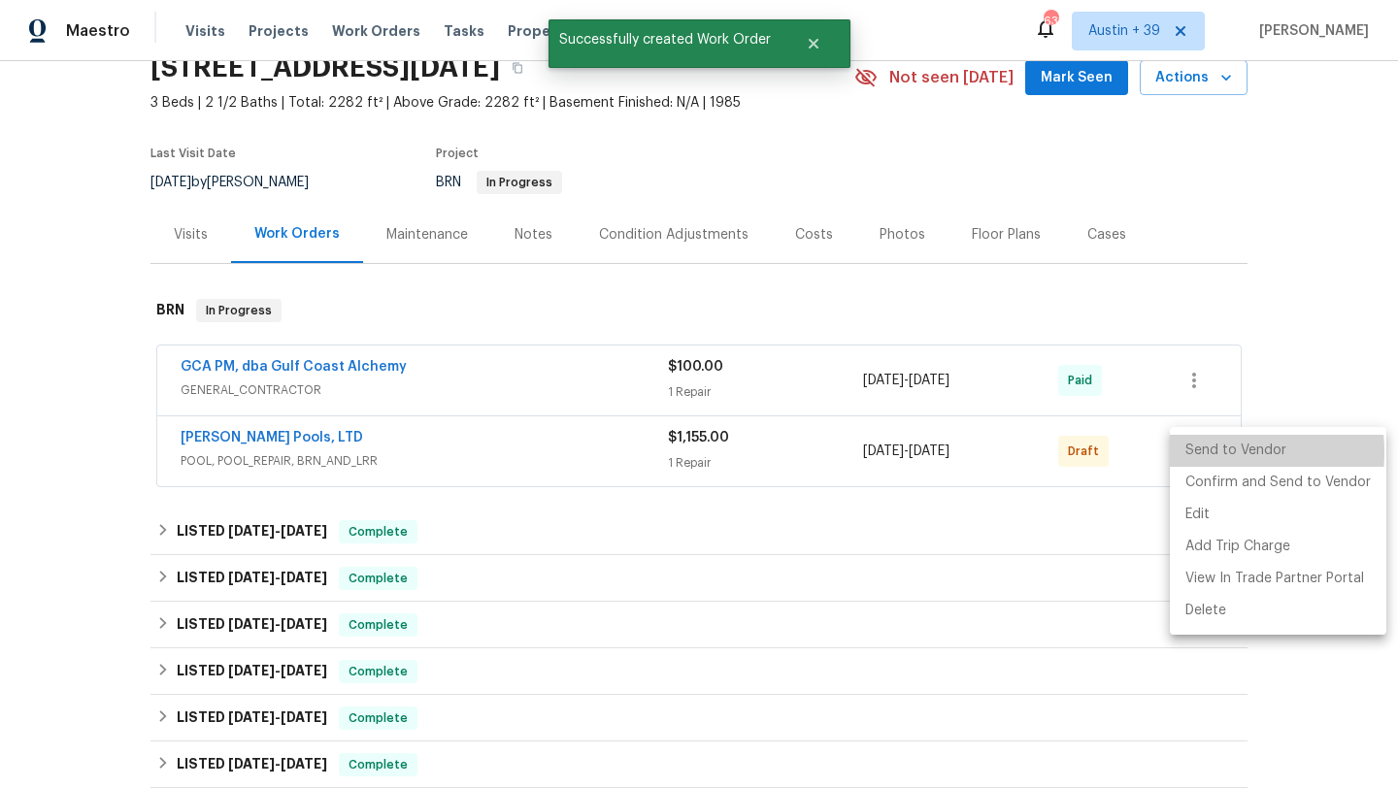
click at [1191, 452] on li "Send to Vendor" at bounding box center [1278, 451] width 217 height 32
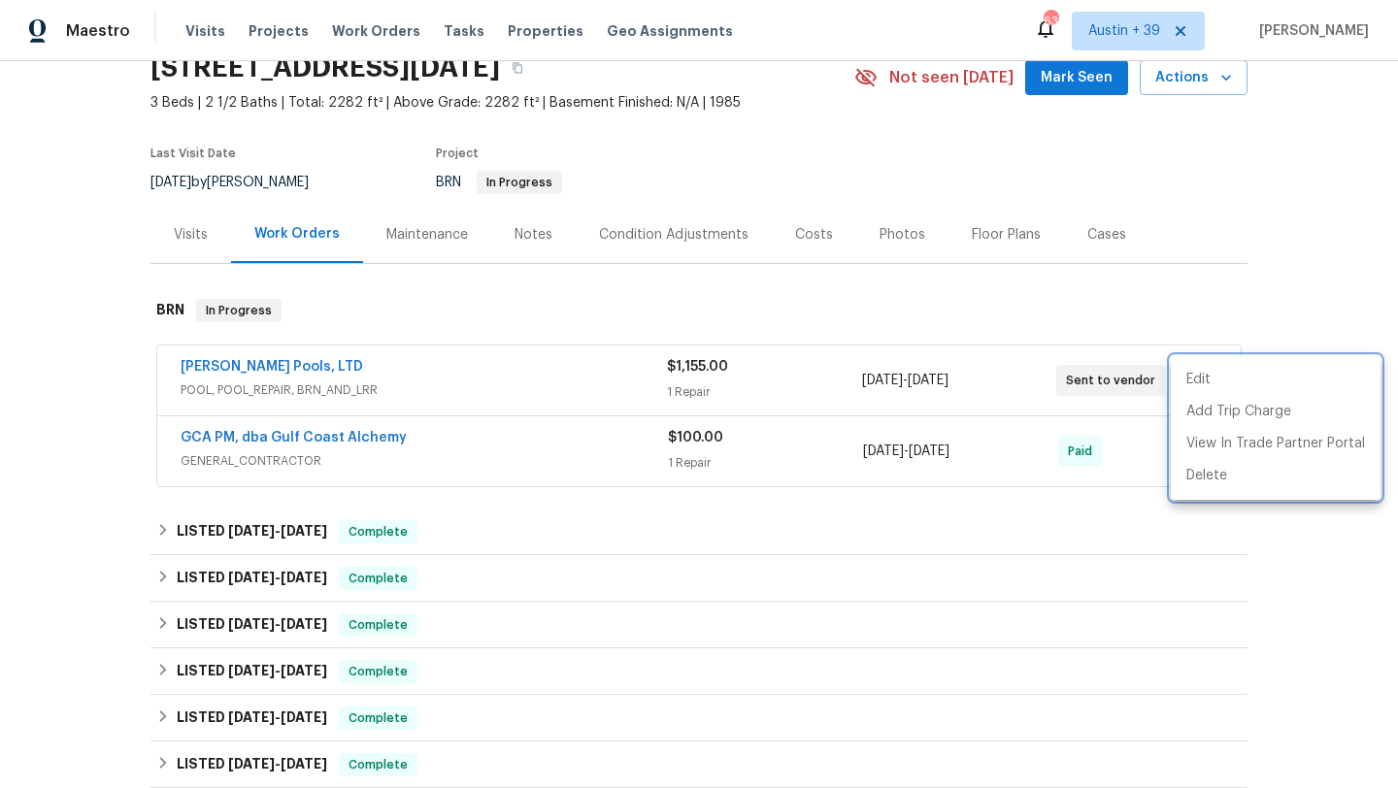
click at [561, 342] on div at bounding box center [699, 394] width 1398 height 788
